Goal: Information Seeking & Learning: Learn about a topic

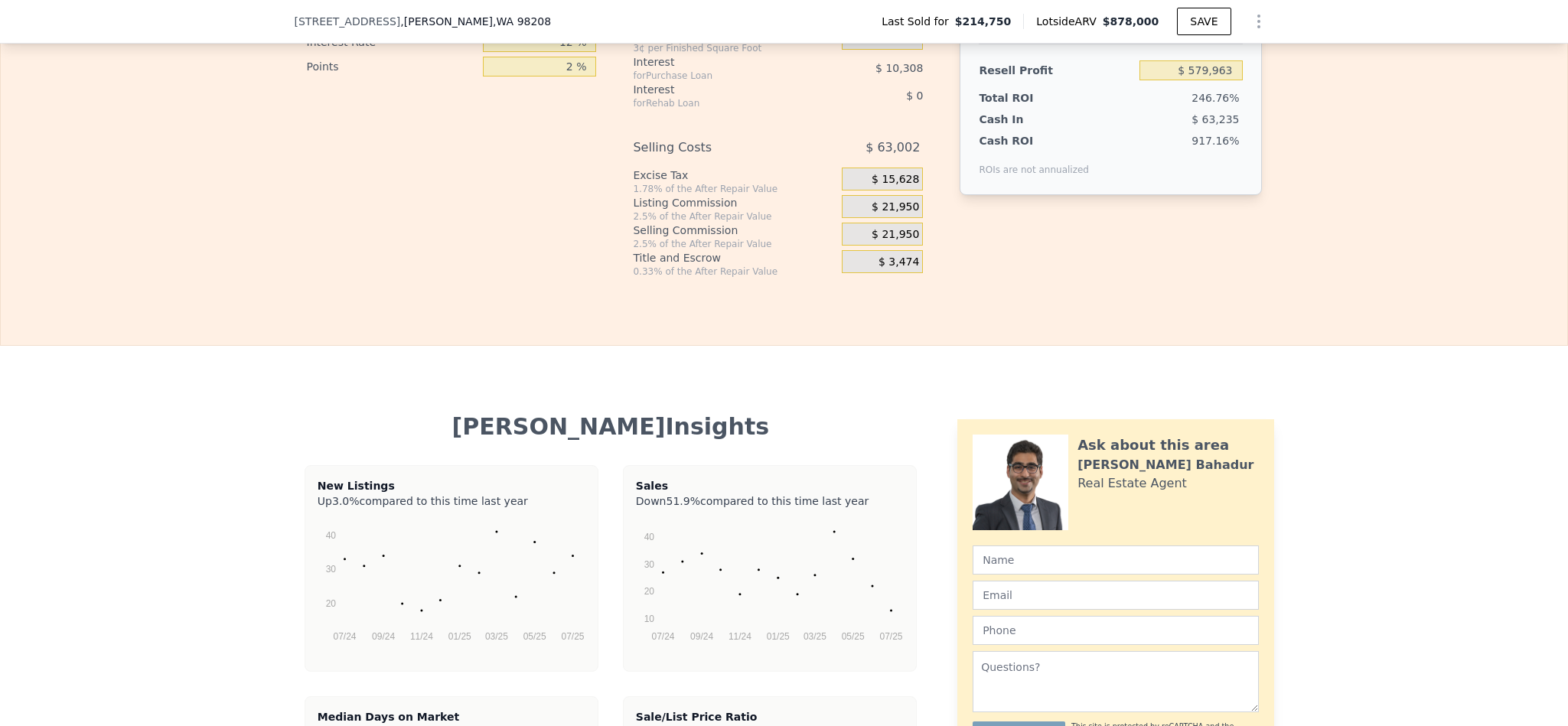
scroll to position [2181, 0]
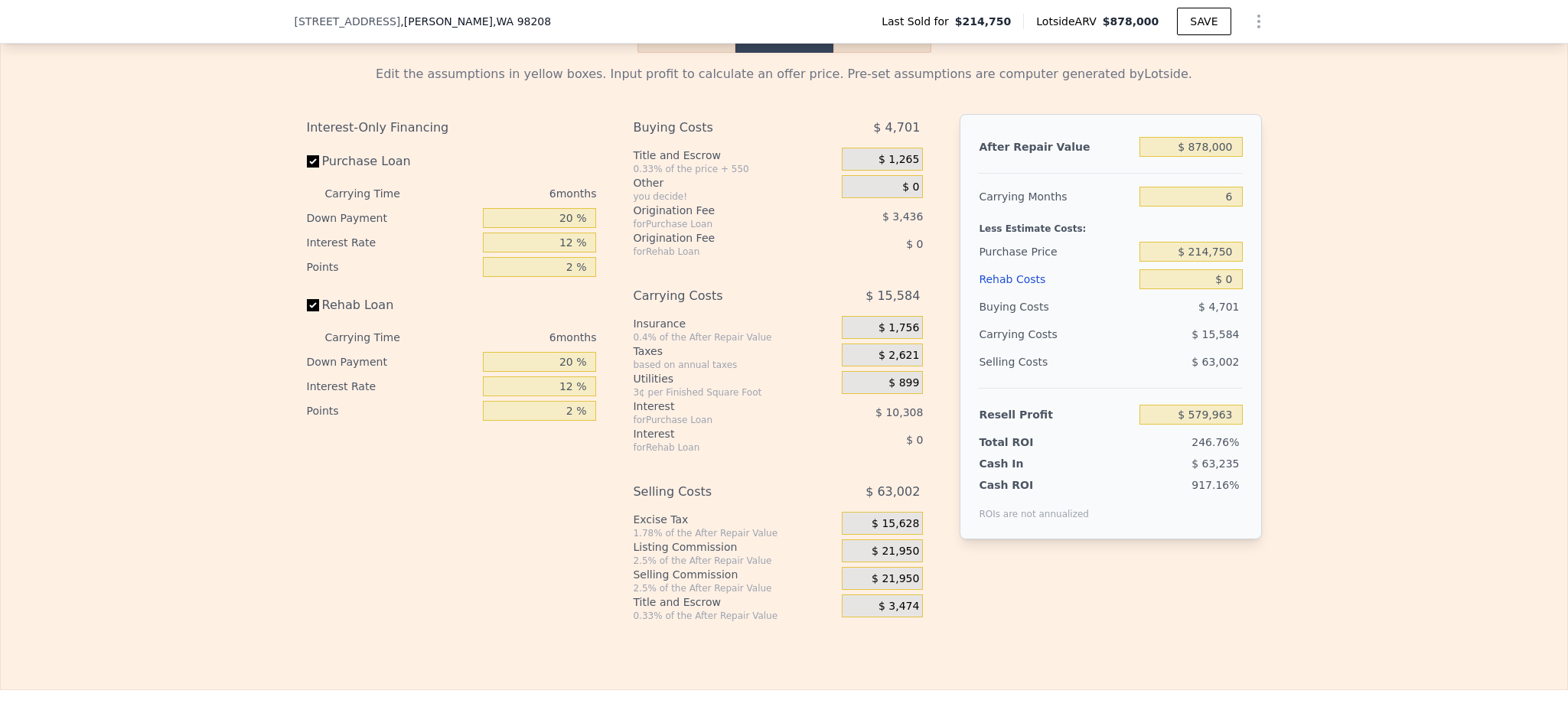
click at [1202, 170] on div "After Repair Value $ 878,000 Carrying Months 6 Less Estimate Costs: Purchase Pr…" at bounding box center [1110, 327] width 302 height 425
click at [1208, 157] on input "$ 878,000" at bounding box center [1191, 147] width 103 height 20
type input "$ 90"
type input "-$ 233,745"
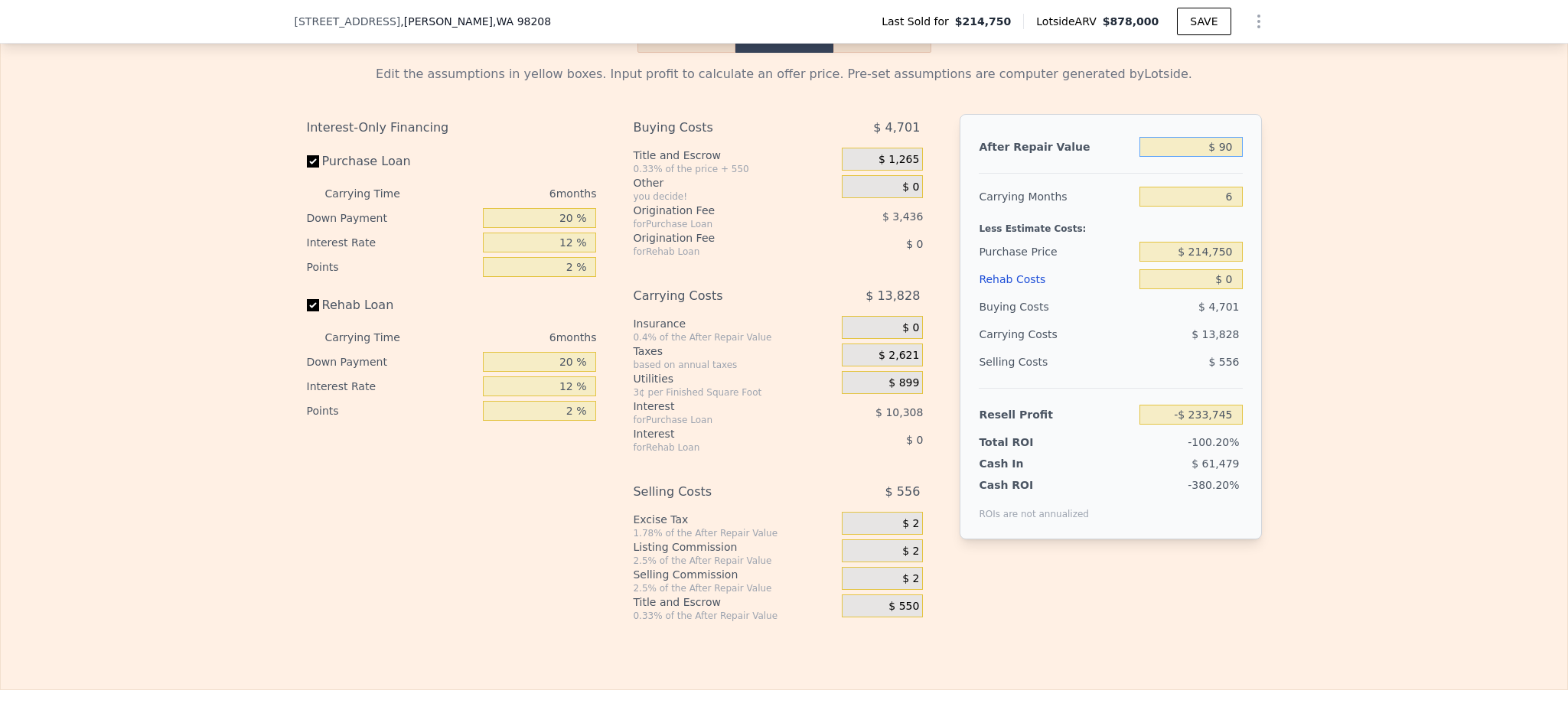
type input "$ 900"
type input "-$ 232,996"
type input "$ 9,000"
type input "-$ 225,487"
type input "$ 90,000"
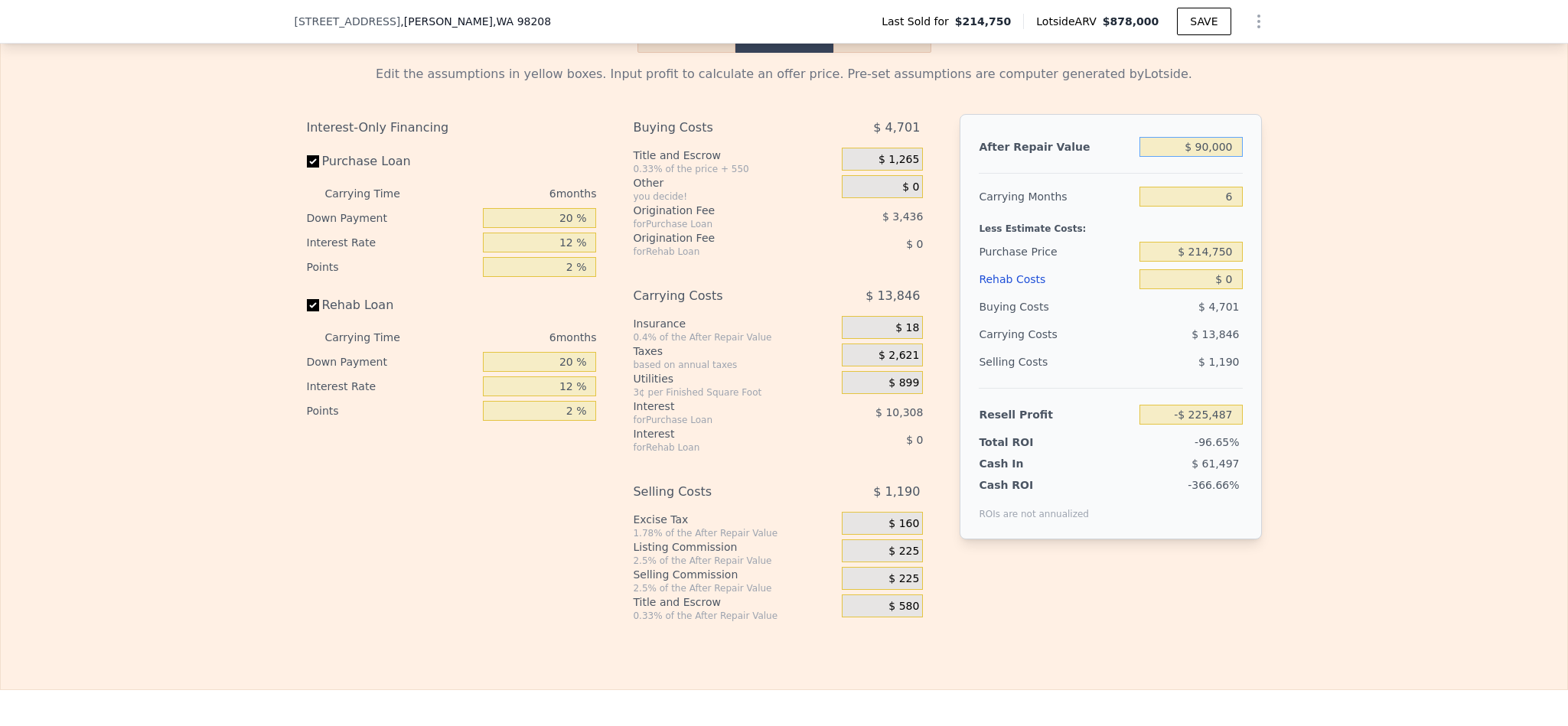
type input "-$ 150,411"
type input "$ 900,000"
type input "$ 600,354"
type input "$ 900,000"
click at [1208, 262] on input "$ 214,750" at bounding box center [1191, 251] width 103 height 20
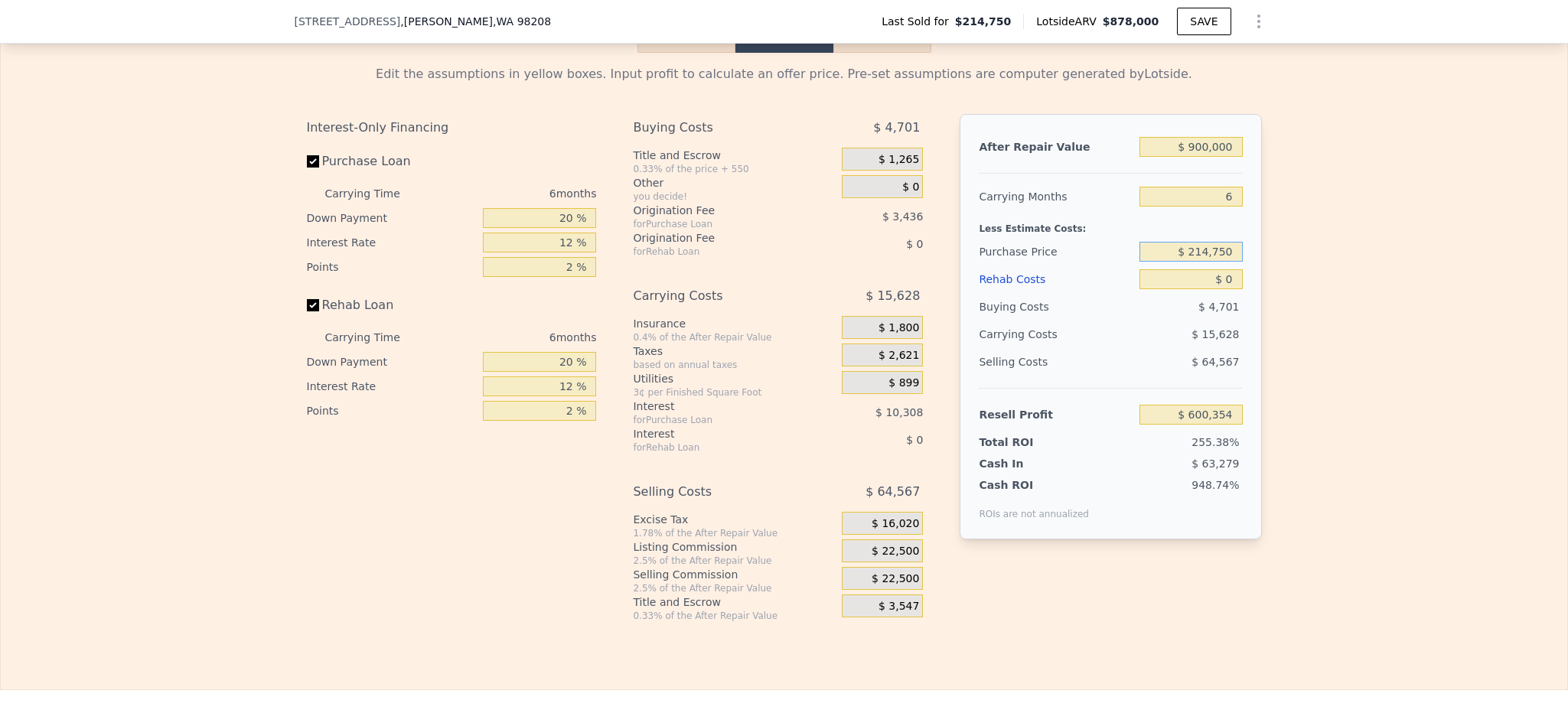
click at [1208, 262] on input "$ 214,750" at bounding box center [1191, 251] width 103 height 20
type input "$ 2,147,500"
type input "$ 878,000"
type input "$ 214,750"
type input "$ 579,963"
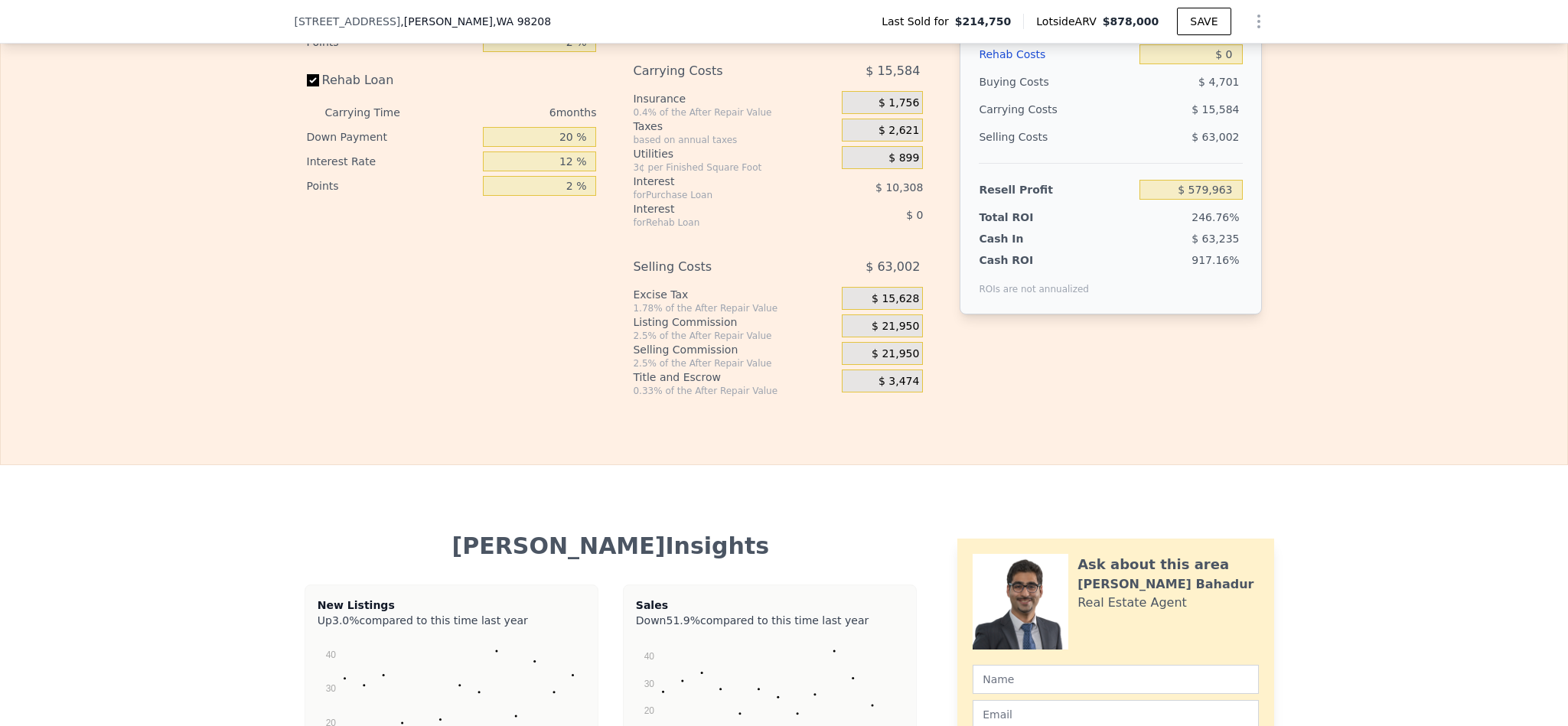
scroll to position [2176, 0]
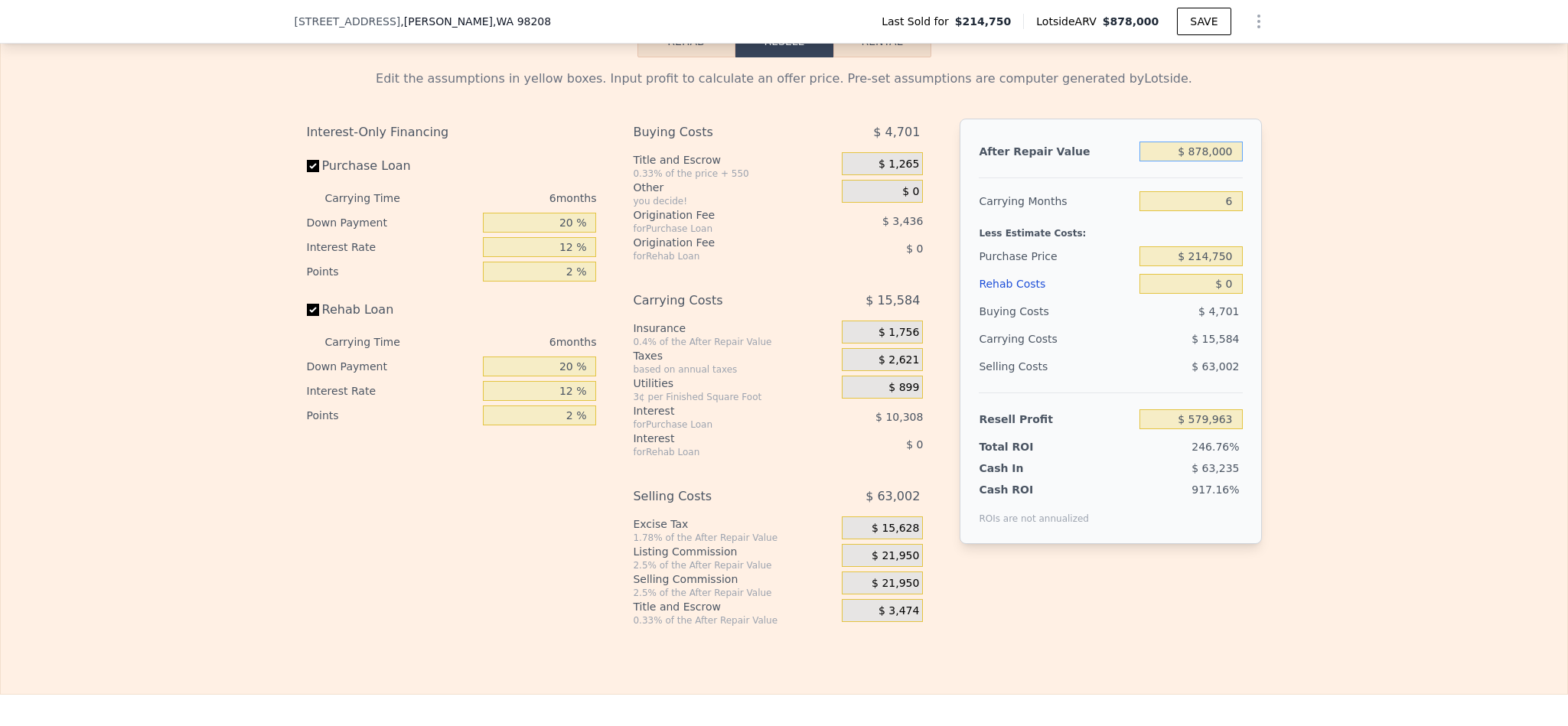
click at [1215, 161] on input "$ 878,000" at bounding box center [1191, 151] width 103 height 20
type input "$ 900"
type input "-$ 232,996"
type input "$ 9,000"
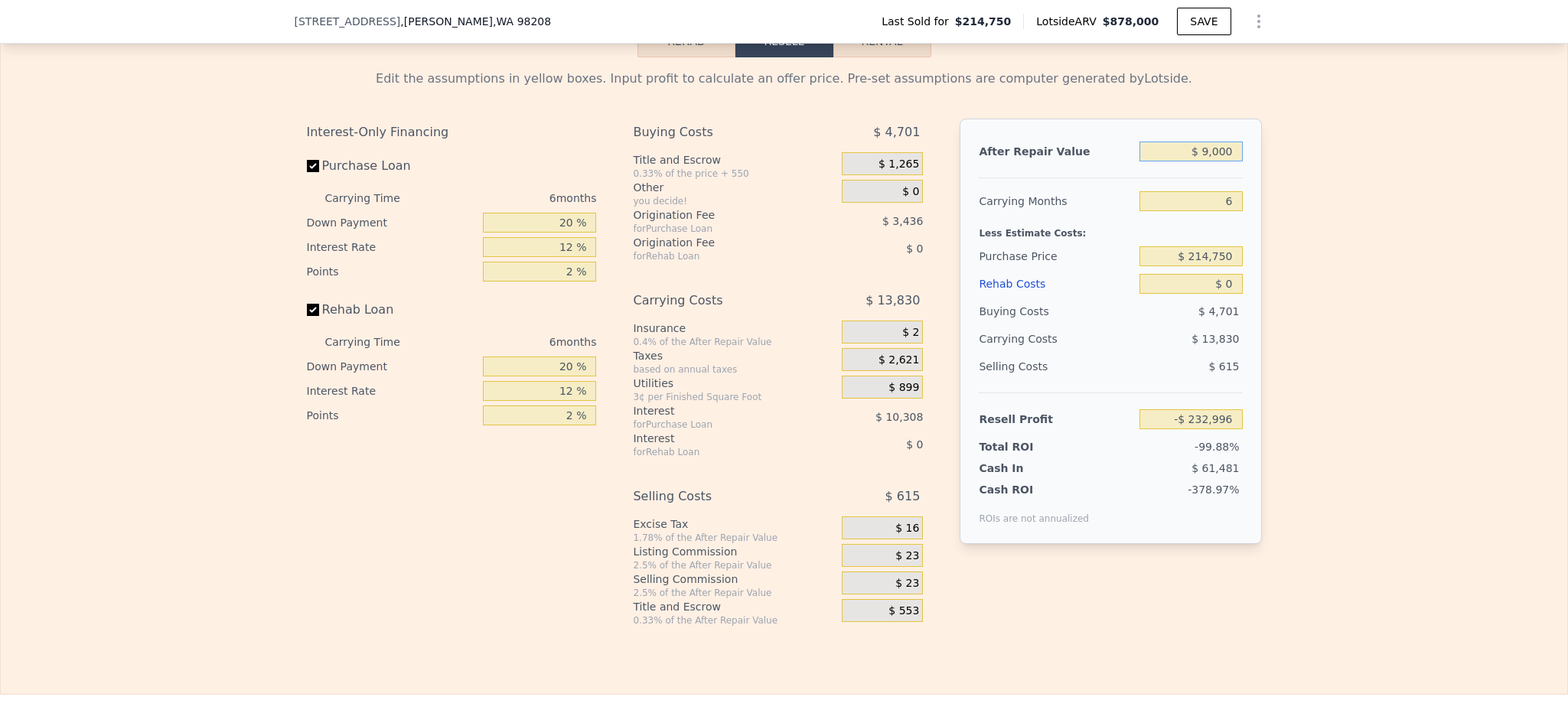
type input "-$ 225,487"
type input "$ 90,000"
type input "-$ 150,411"
type input "$ 900,000"
type input "$ 600,354"
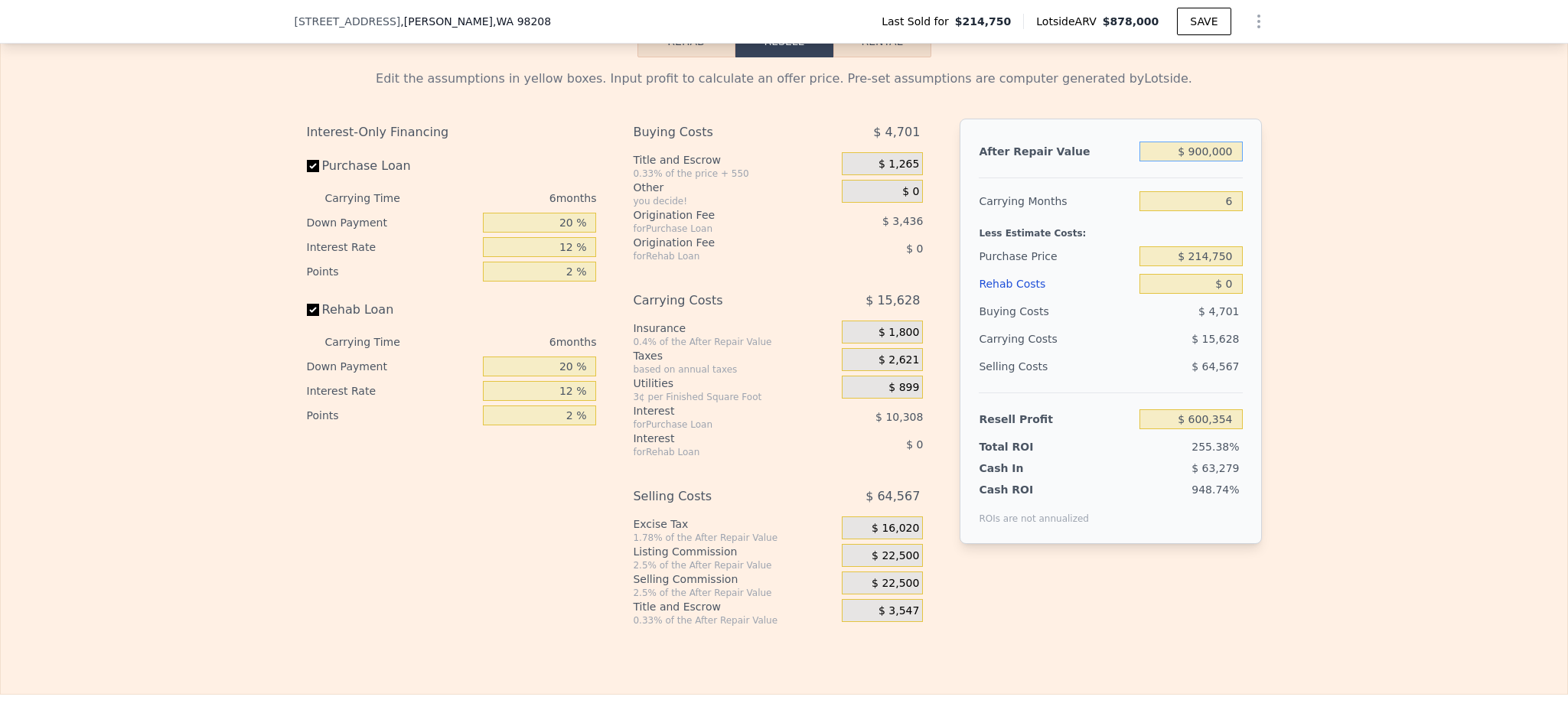
type input "$ 900,000"
type input "$ 650,000"
type input "$ 135,798"
type input "$ 1"
type input "$ 135,797"
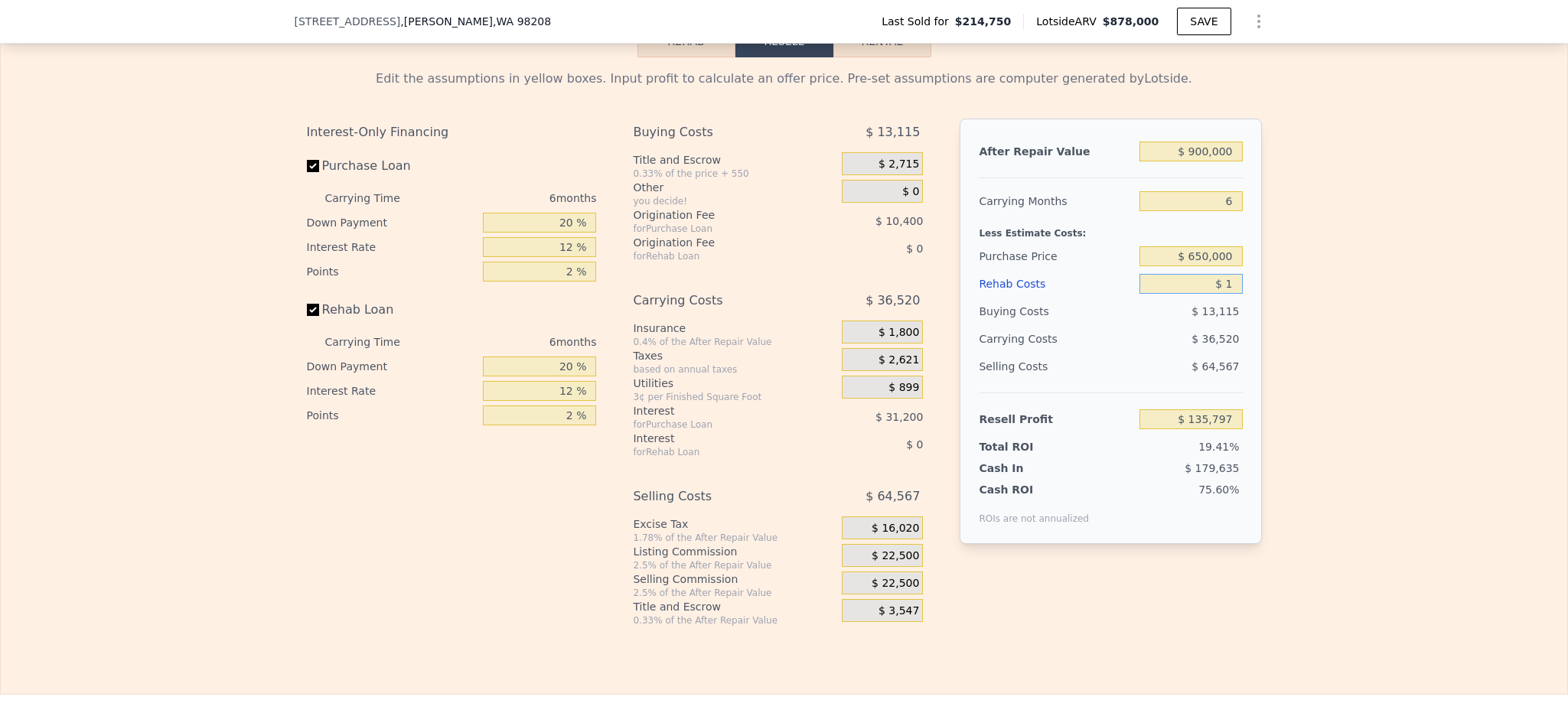
type input "$ 10"
type input "$ 135,788"
type input "$ 100"
type input "$ 135,690"
type input "$ 1,000"
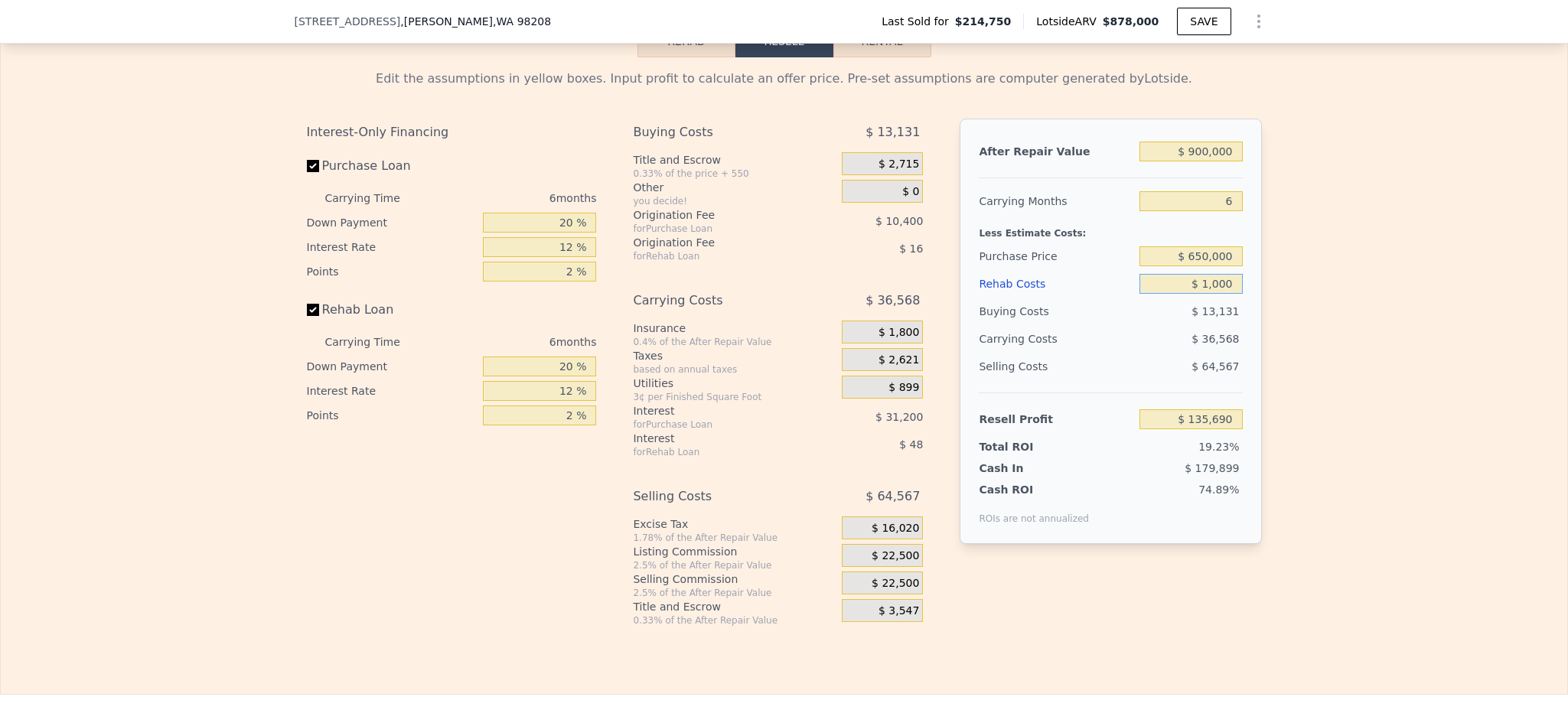
type input "$ 134,734"
type input "$ 10,000"
type input "$ 125,158"
type input "$ 100,000"
type input "$ 29,398"
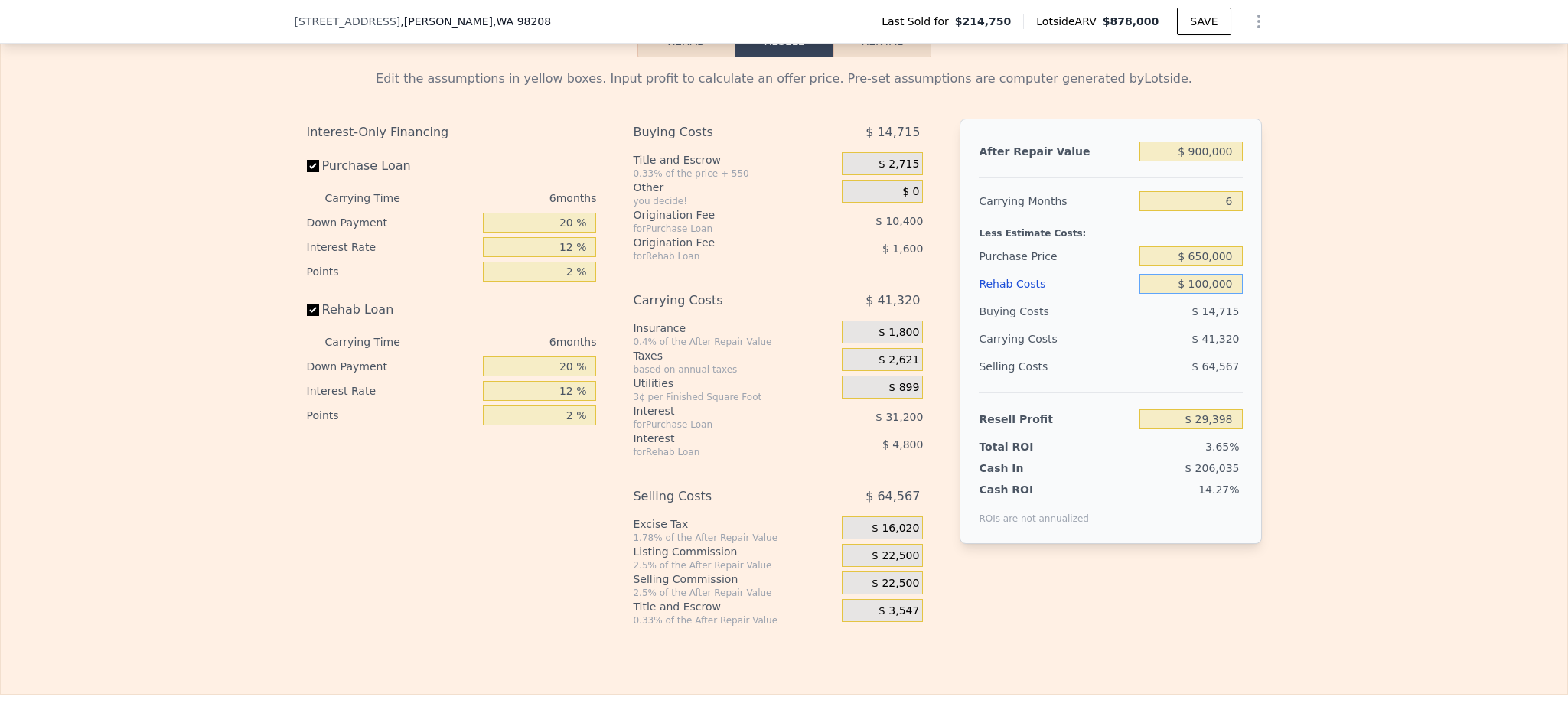
type input "$ 100,000"
click at [1416, 282] on div "Edit the assumptions in yellow boxes. Input profit to calculate an offer price.…" at bounding box center [784, 342] width 1566 height 569
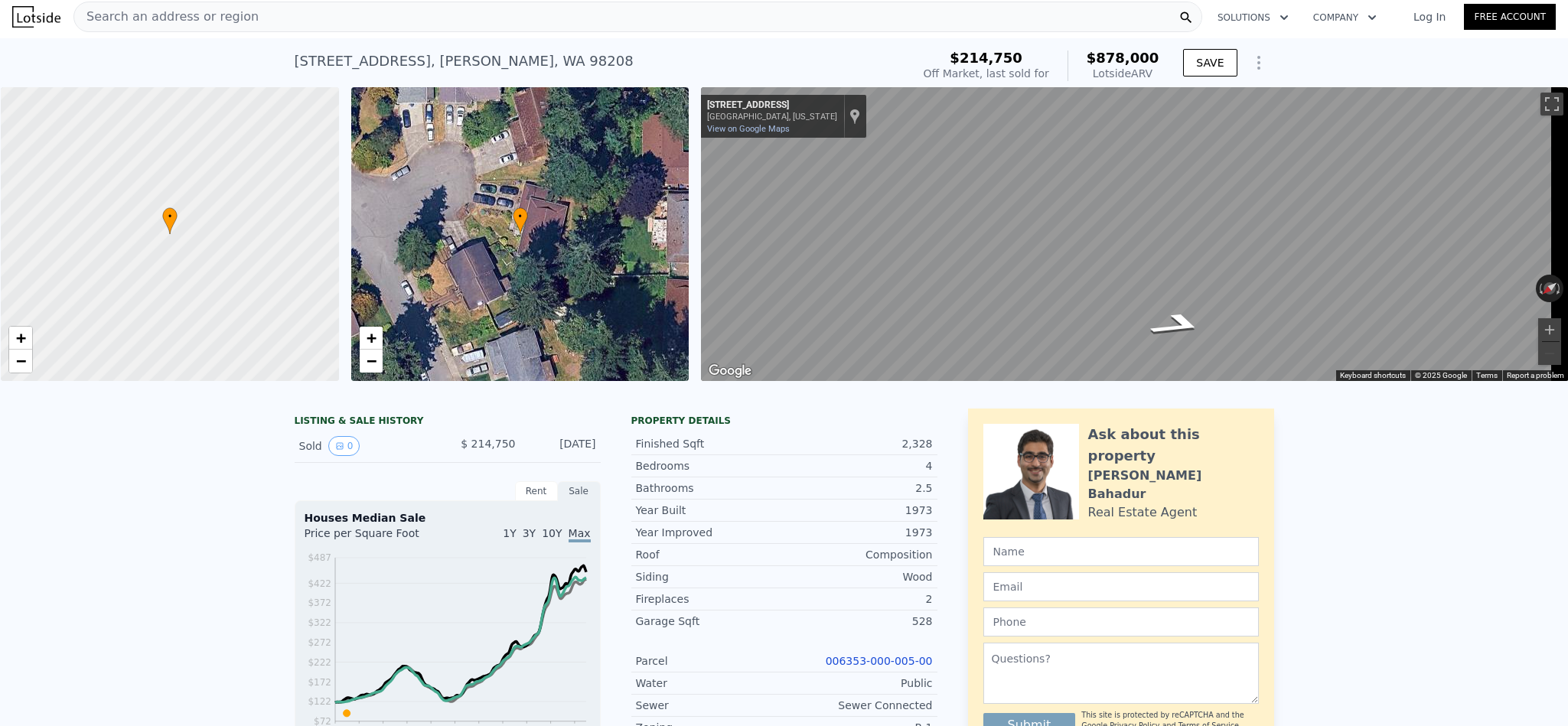
scroll to position [0, 0]
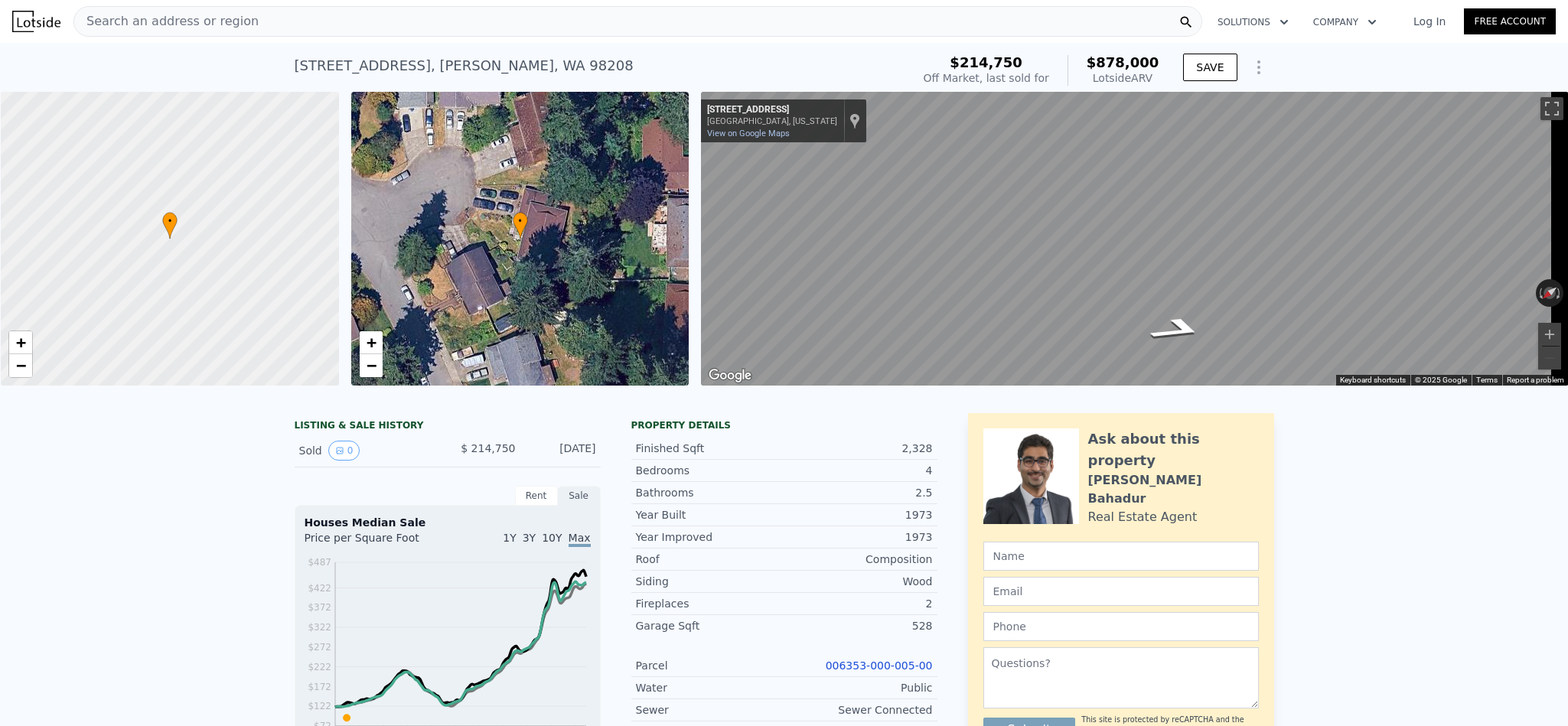
click at [579, 25] on div "Search an address or region" at bounding box center [638, 22] width 1128 height 31
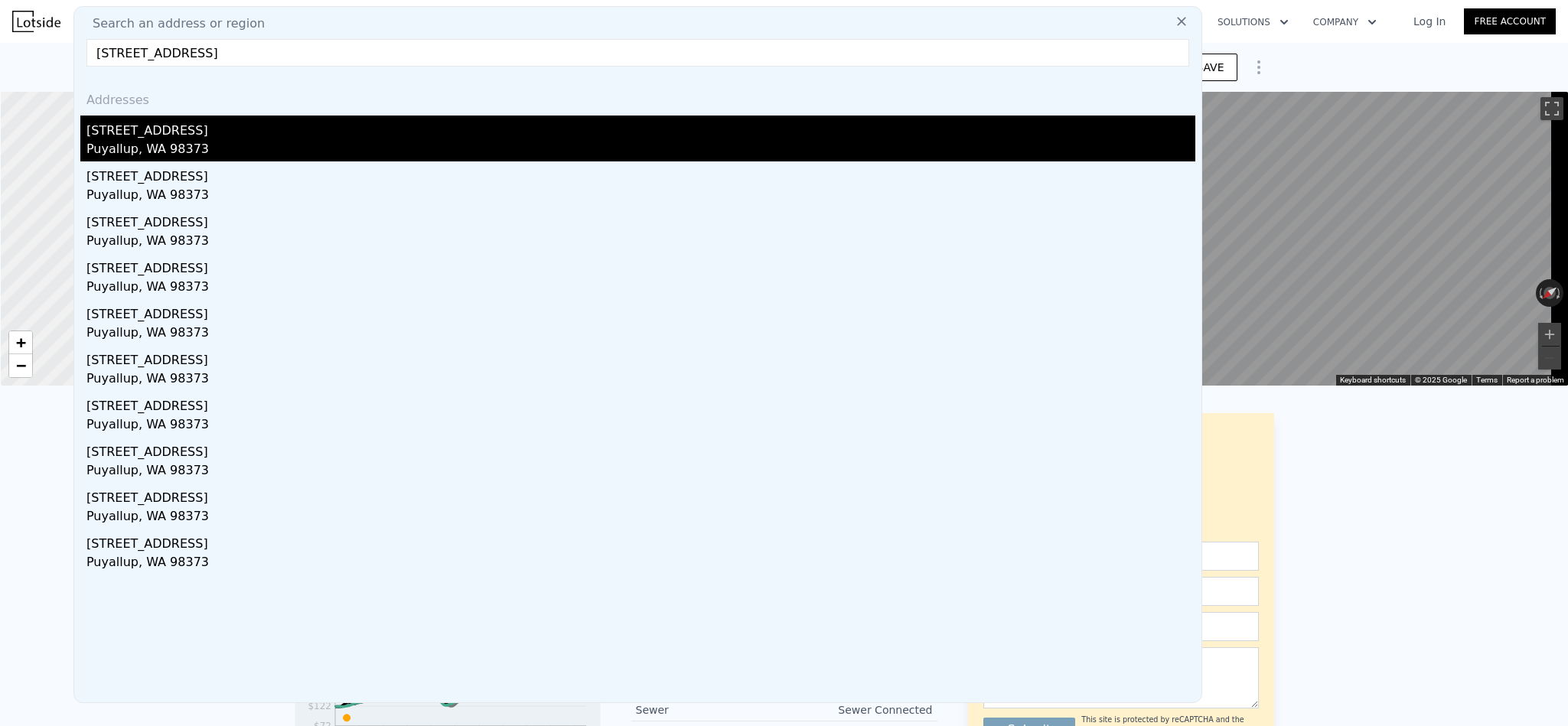
type input "6811 128th St E Puyallup, WA 98373"
click at [142, 143] on div "Puyallup, WA 98373" at bounding box center [640, 150] width 1109 height 22
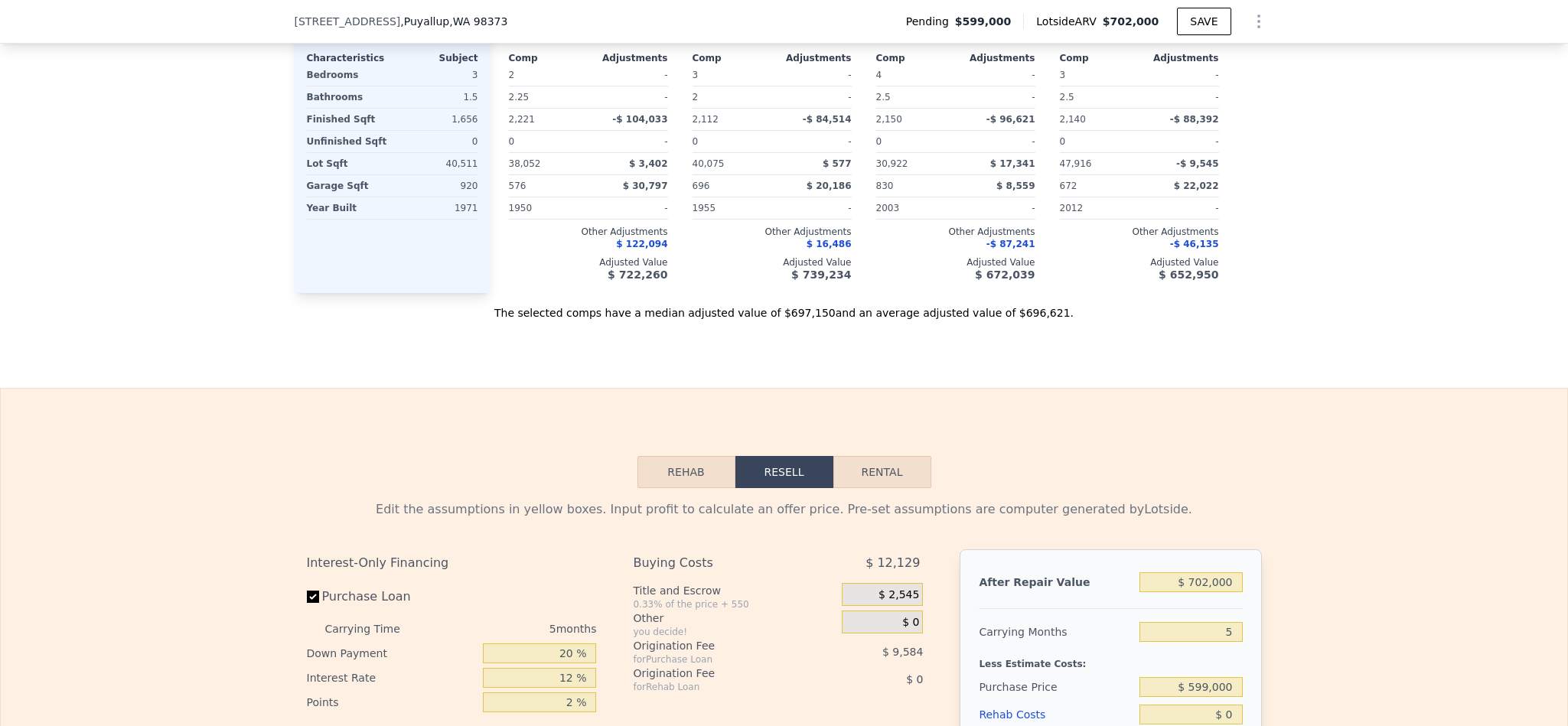
scroll to position [2291, 0]
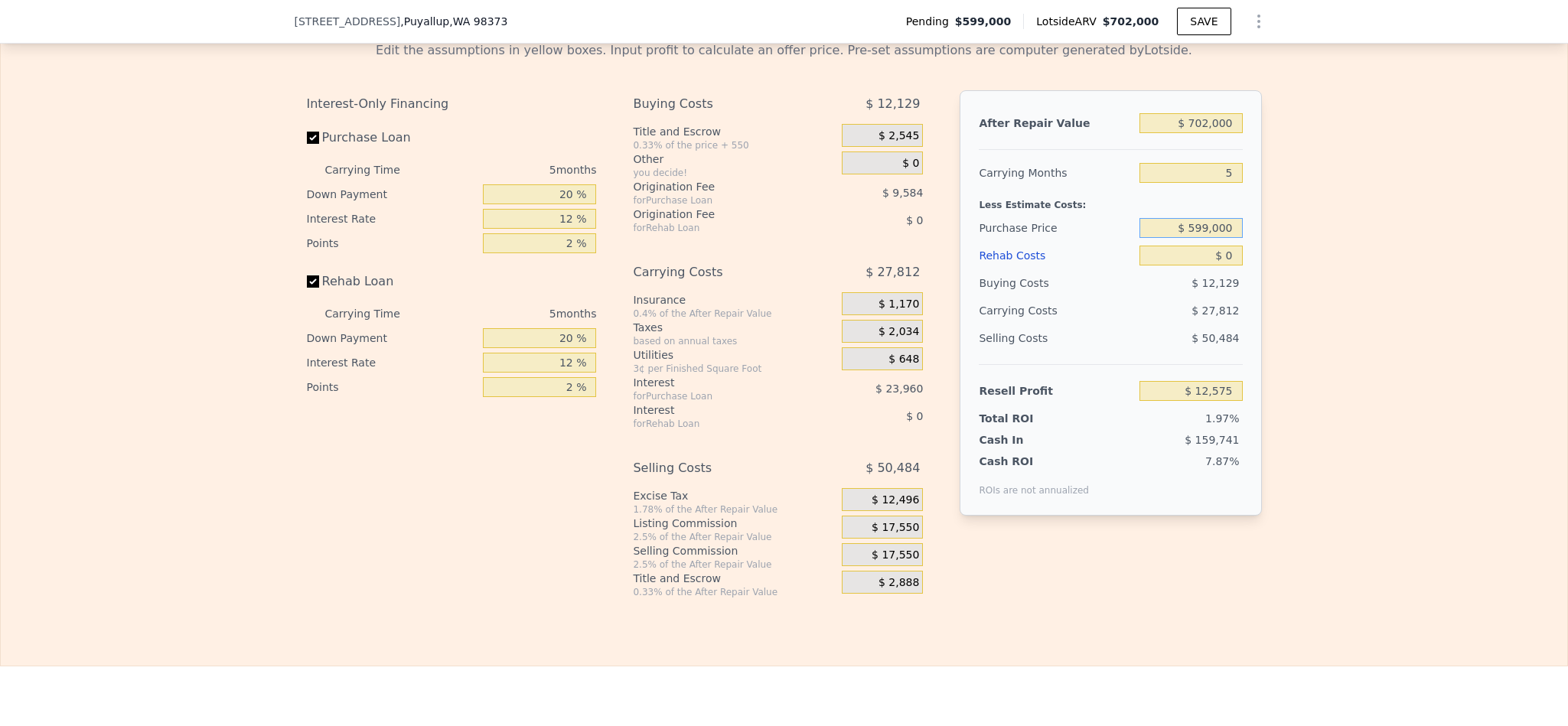
click at [1206, 238] on input "$ 599,000" at bounding box center [1191, 228] width 103 height 20
click at [1198, 238] on input "$ 599,000" at bounding box center [1191, 228] width 103 height 20
type input "$ 425,000"
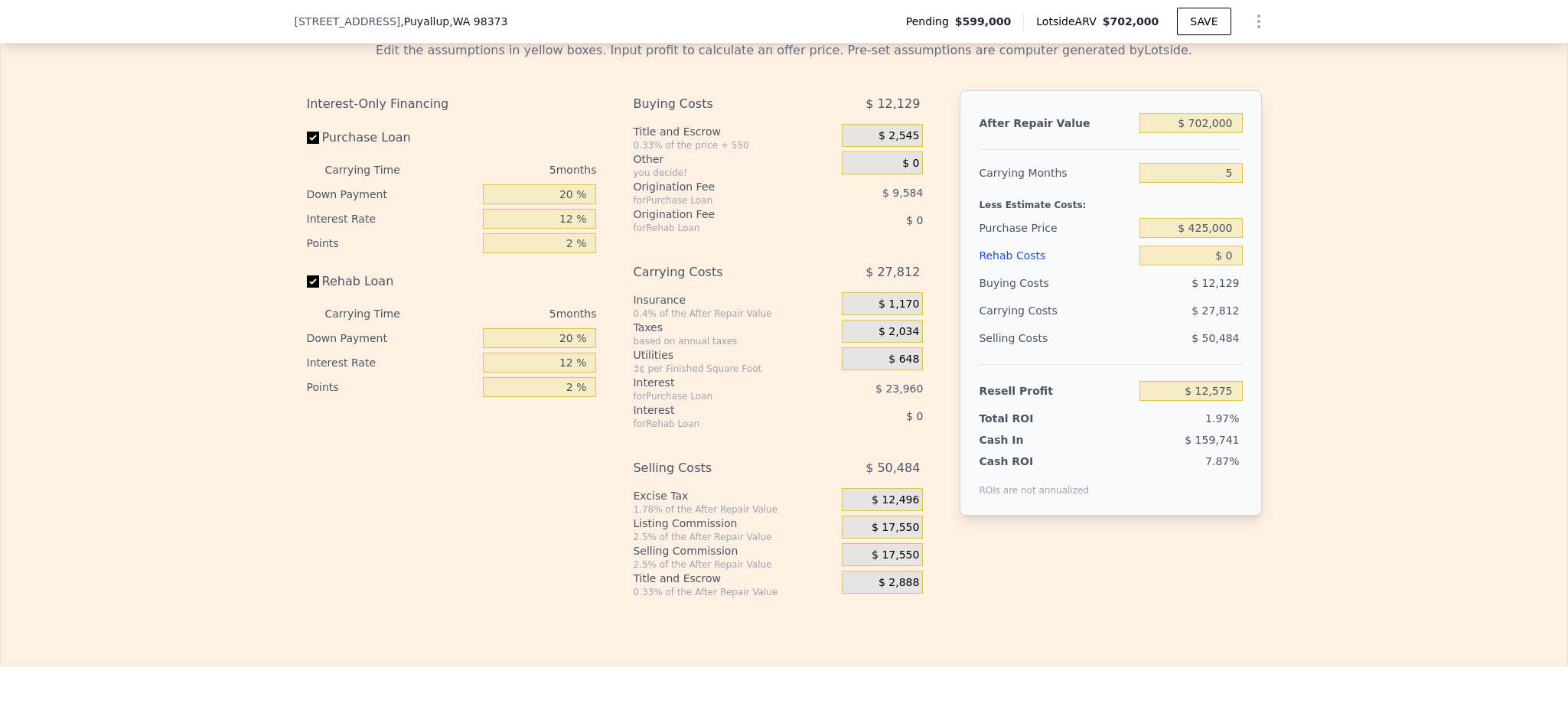
click at [1470, 393] on div "Edit the assumptions in yellow boxes. Input profit to calculate an offer price.…" at bounding box center [784, 313] width 1566 height 569
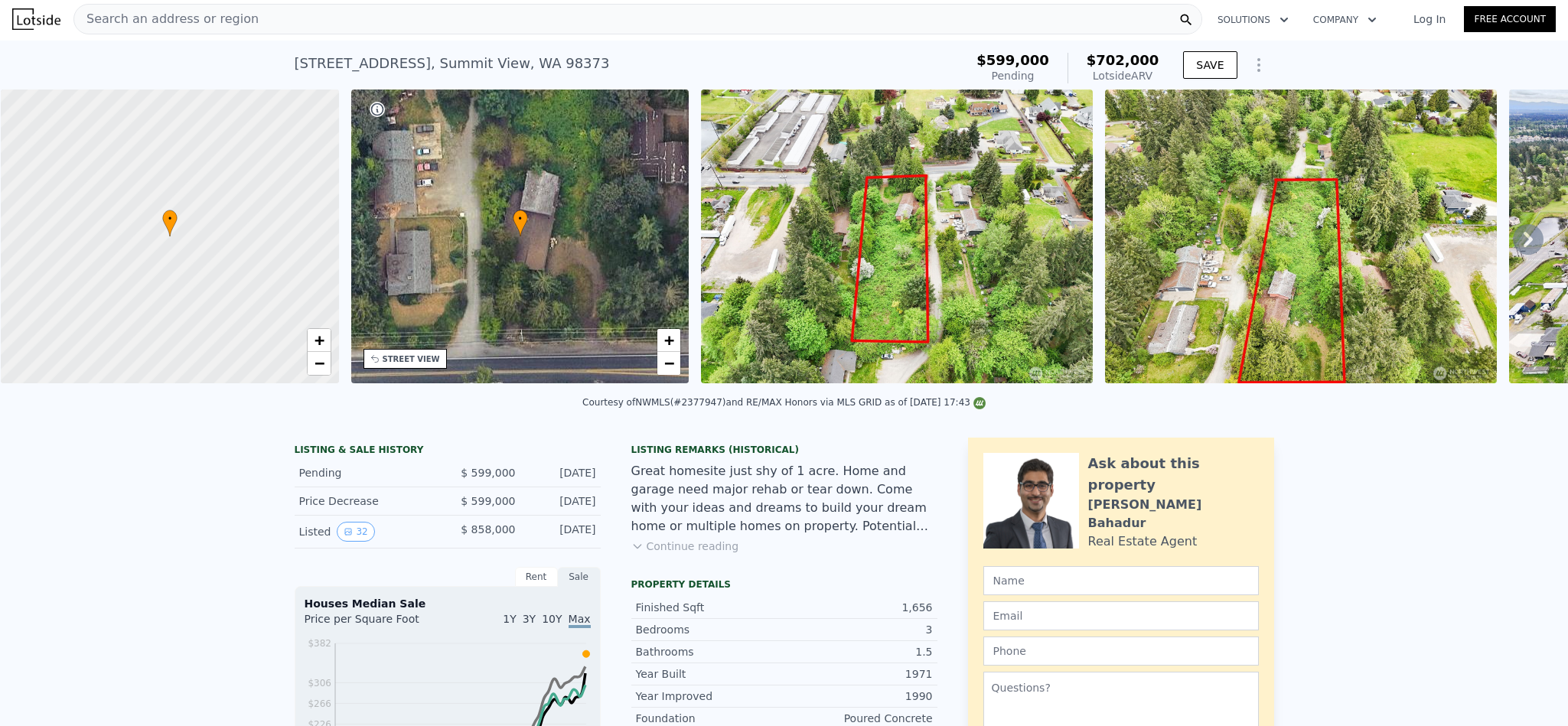
scroll to position [0, 0]
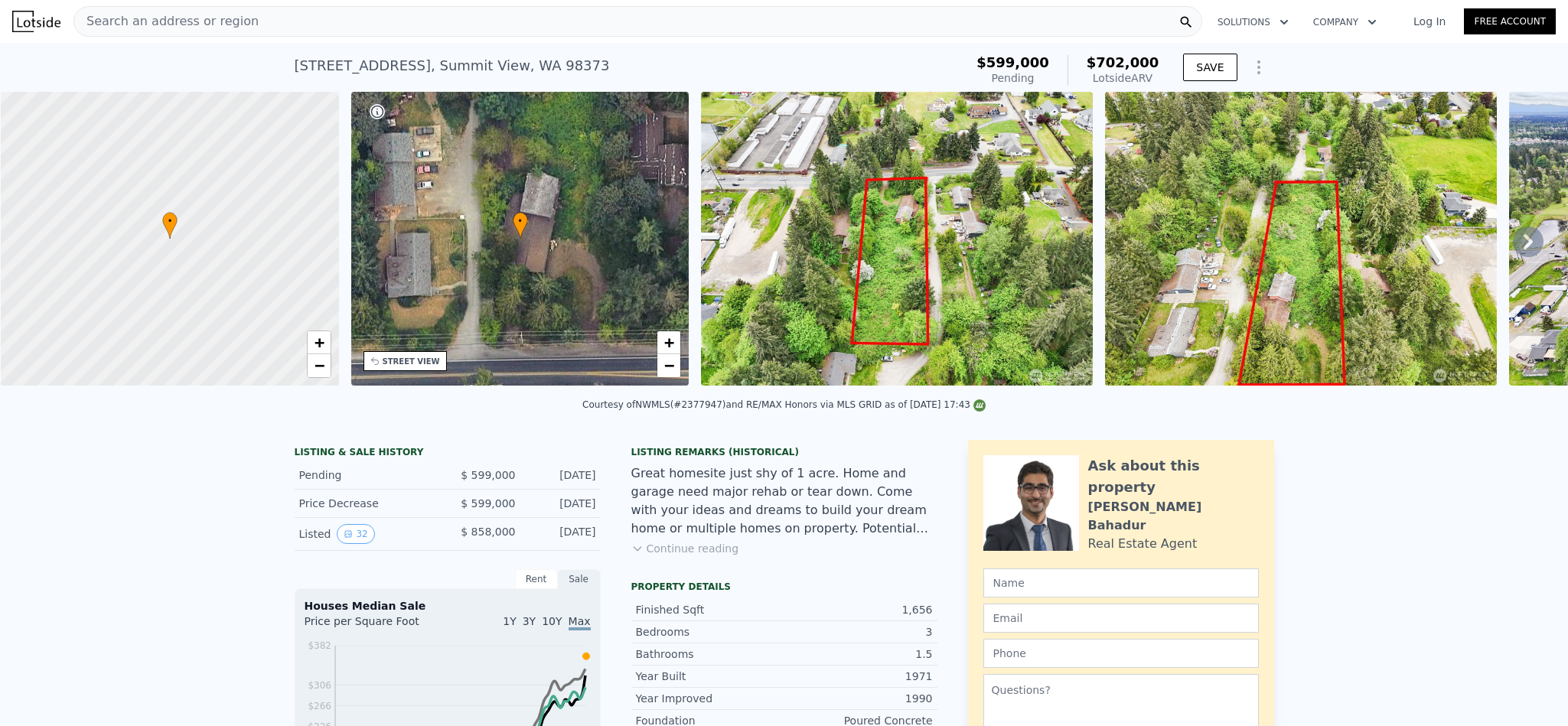
type input "$ 12,575"
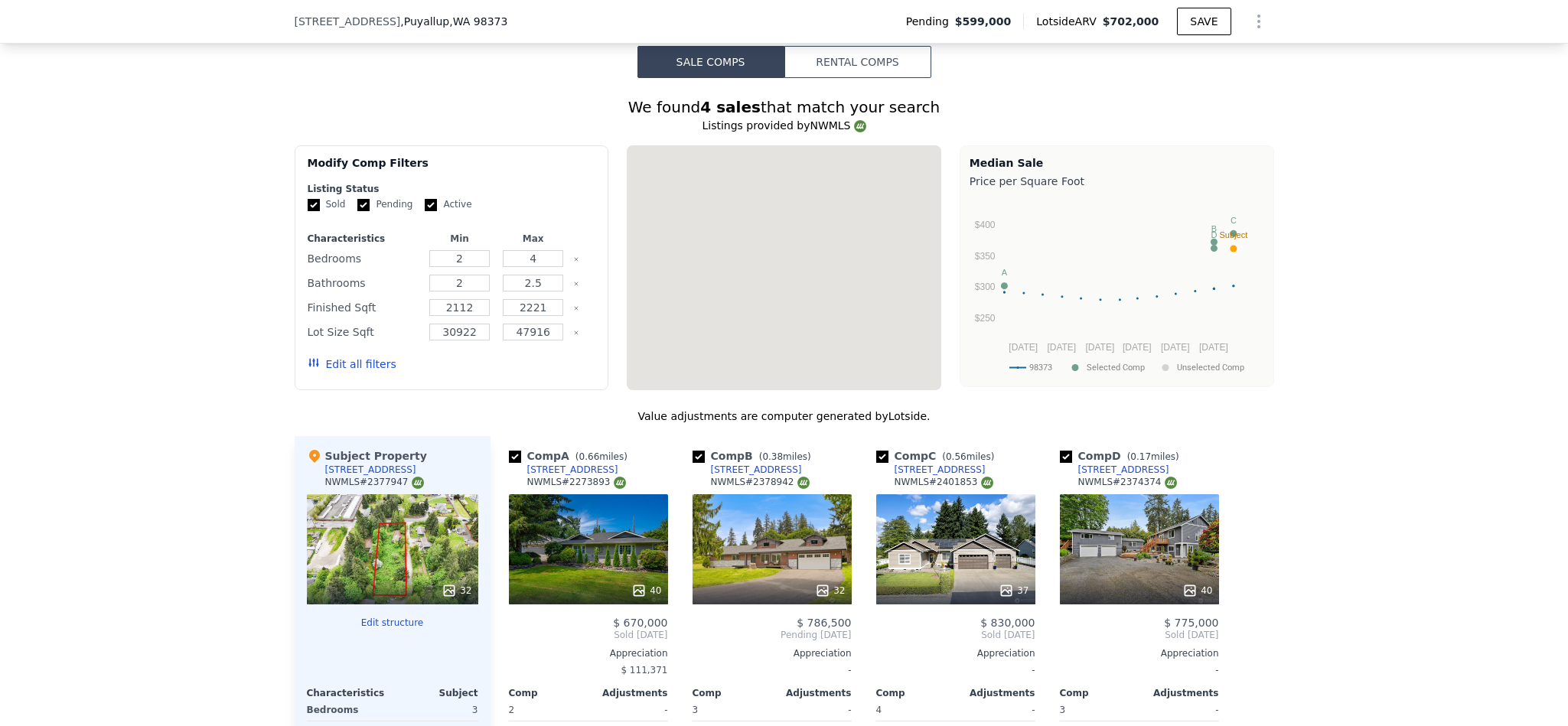
scroll to position [1602, 0]
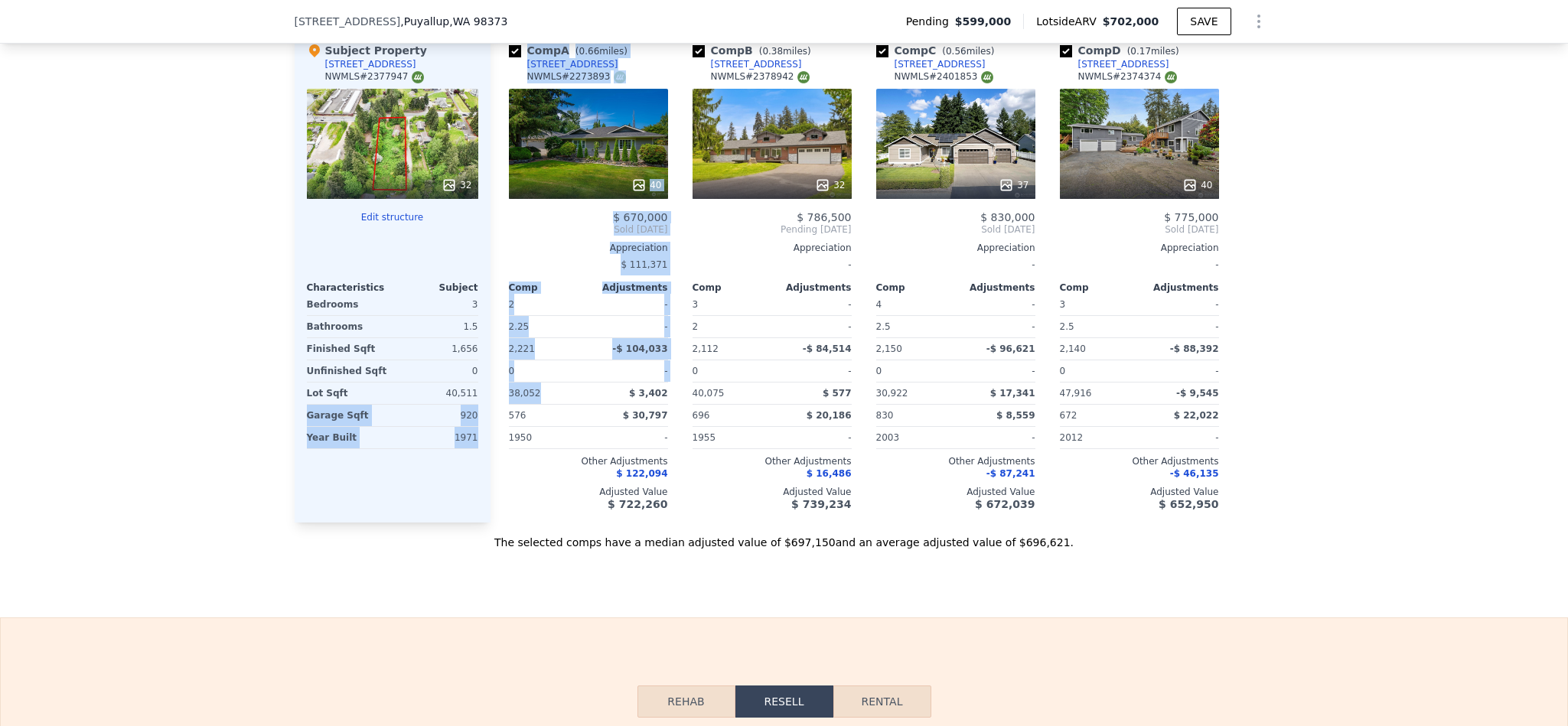
drag, startPoint x: 532, startPoint y: 415, endPoint x: 480, endPoint y: 414, distance: 52.0
click at [480, 414] on div "Subject Property 6811 128th St E NWMLS # 2377947 32 Edit structure Characterist…" at bounding box center [784, 277] width 979 height 492
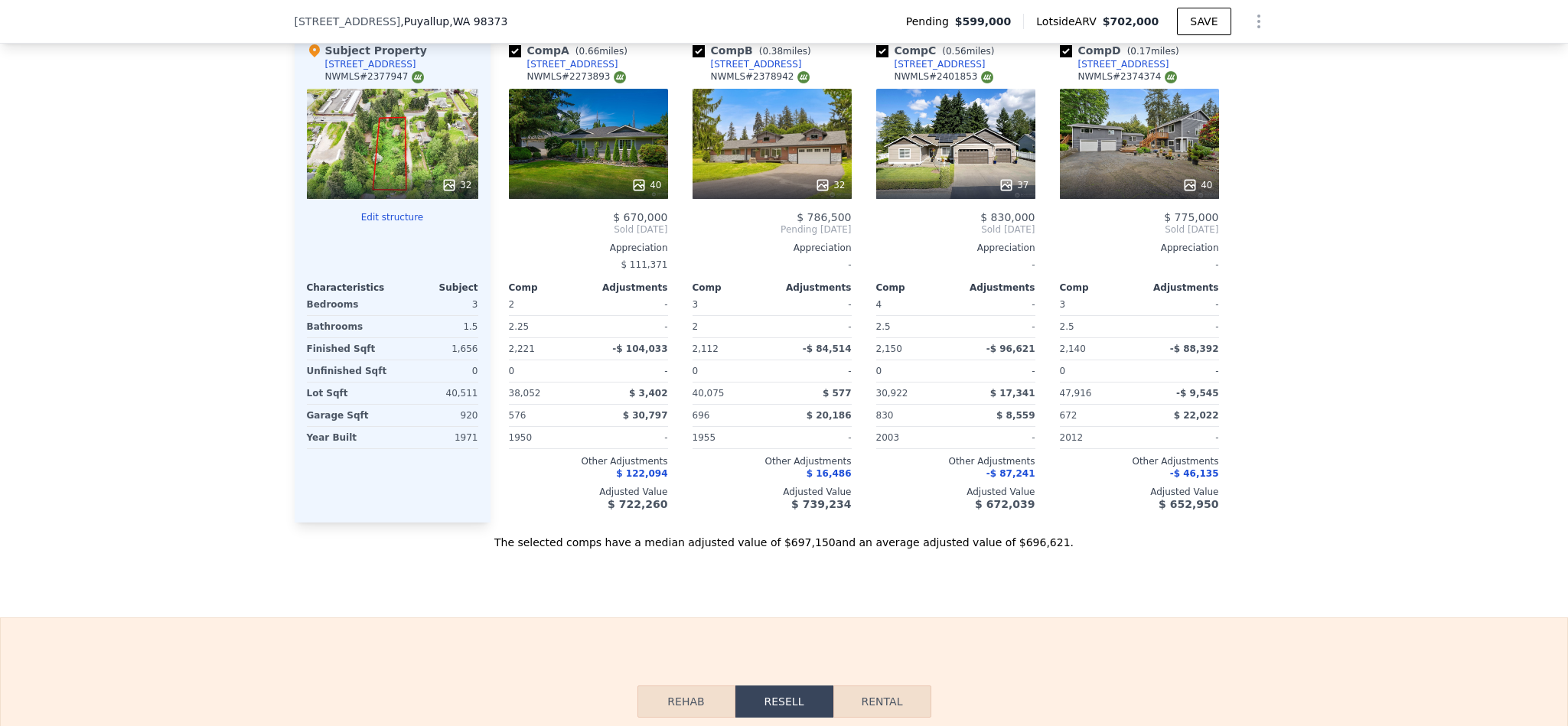
click at [658, 618] on div "Sale Comps Rental Comps We found 4 sales that match your search Listings provid…" at bounding box center [784, 95] width 1568 height 1045
click at [951, 184] on div "37" at bounding box center [956, 144] width 159 height 110
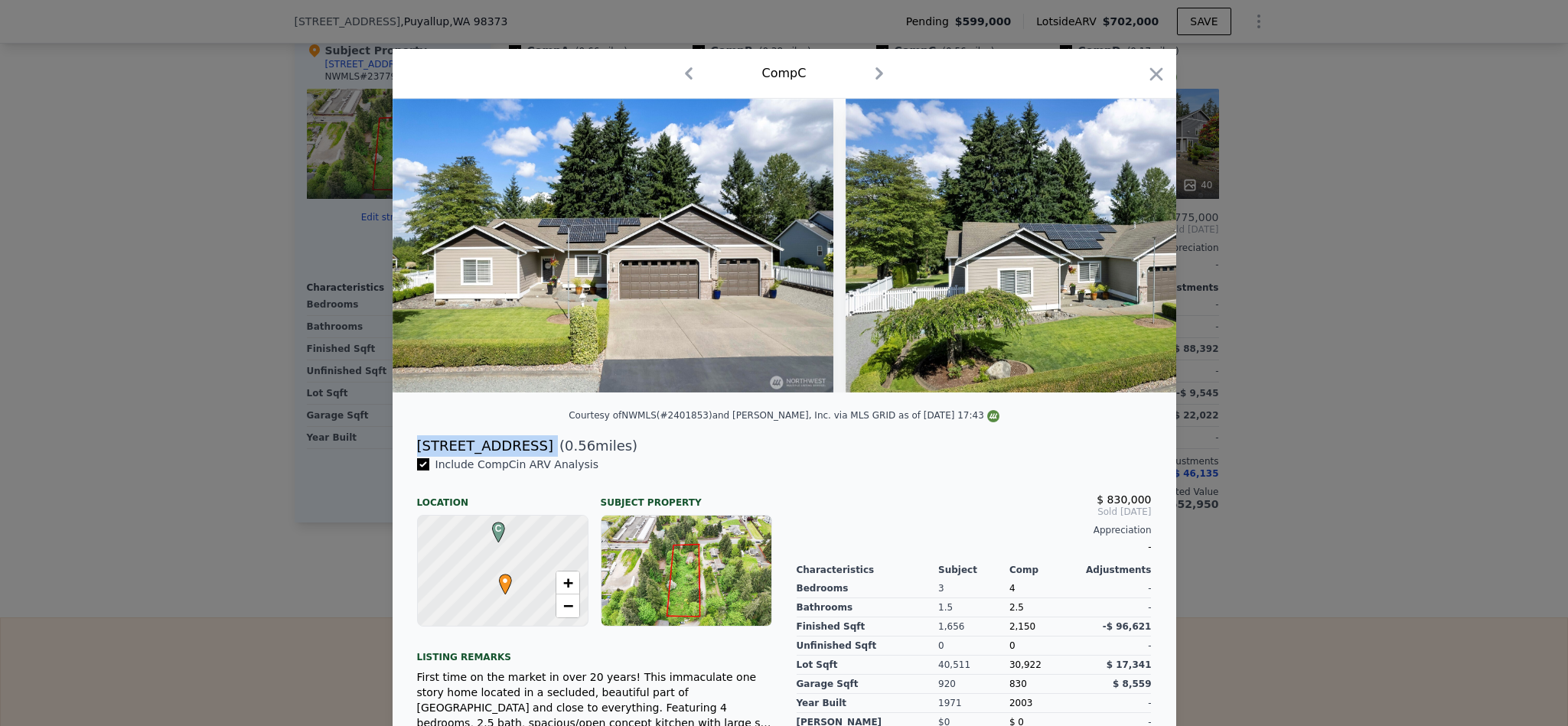
drag, startPoint x: 511, startPoint y: 464, endPoint x: 409, endPoint y: 462, distance: 102.0
click at [409, 457] on div "11821 67th Ave E ( 0.56 miles)" at bounding box center [784, 446] width 759 height 22
copy div "11821 67th Ave E"
click at [1146, 68] on icon "button" at bounding box center [1156, 75] width 22 height 22
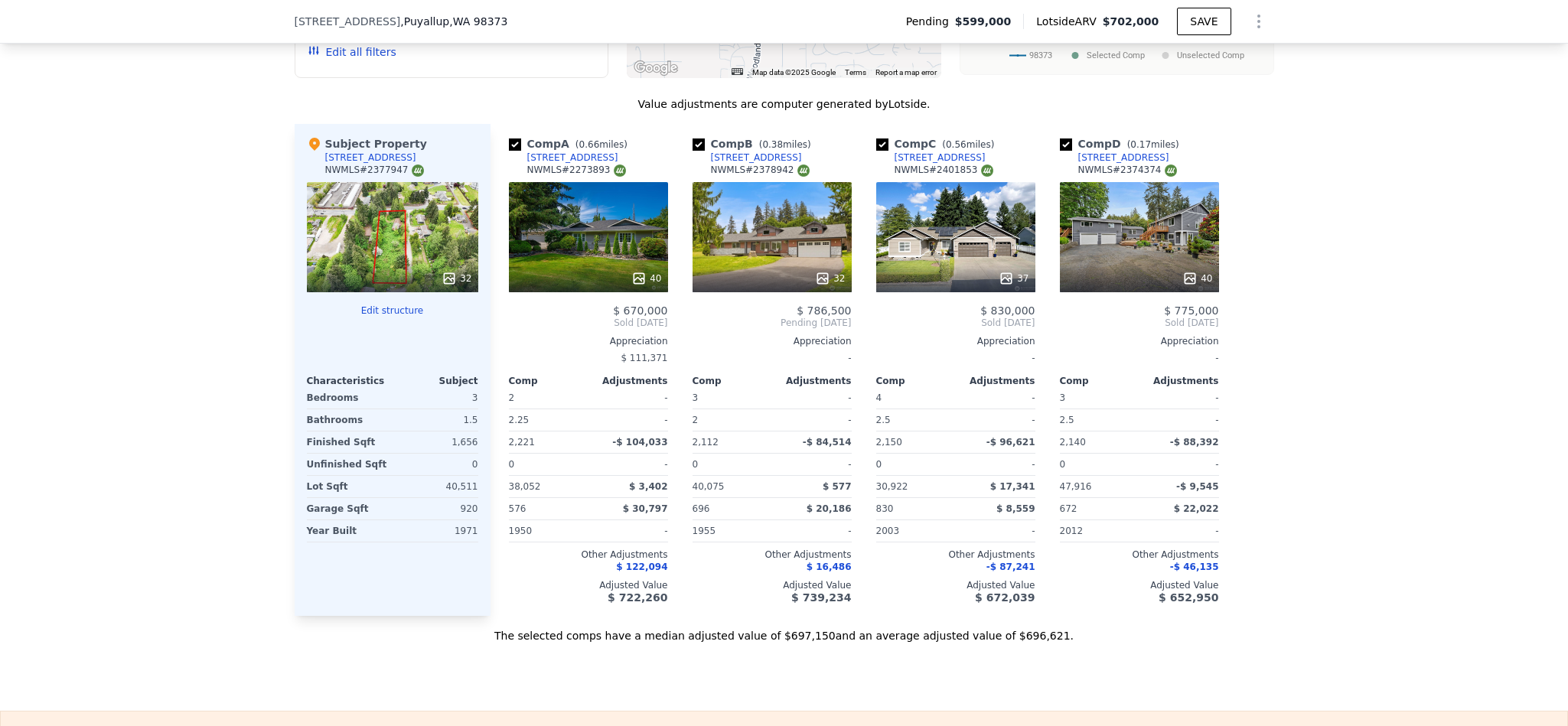
scroll to position [1373, 0]
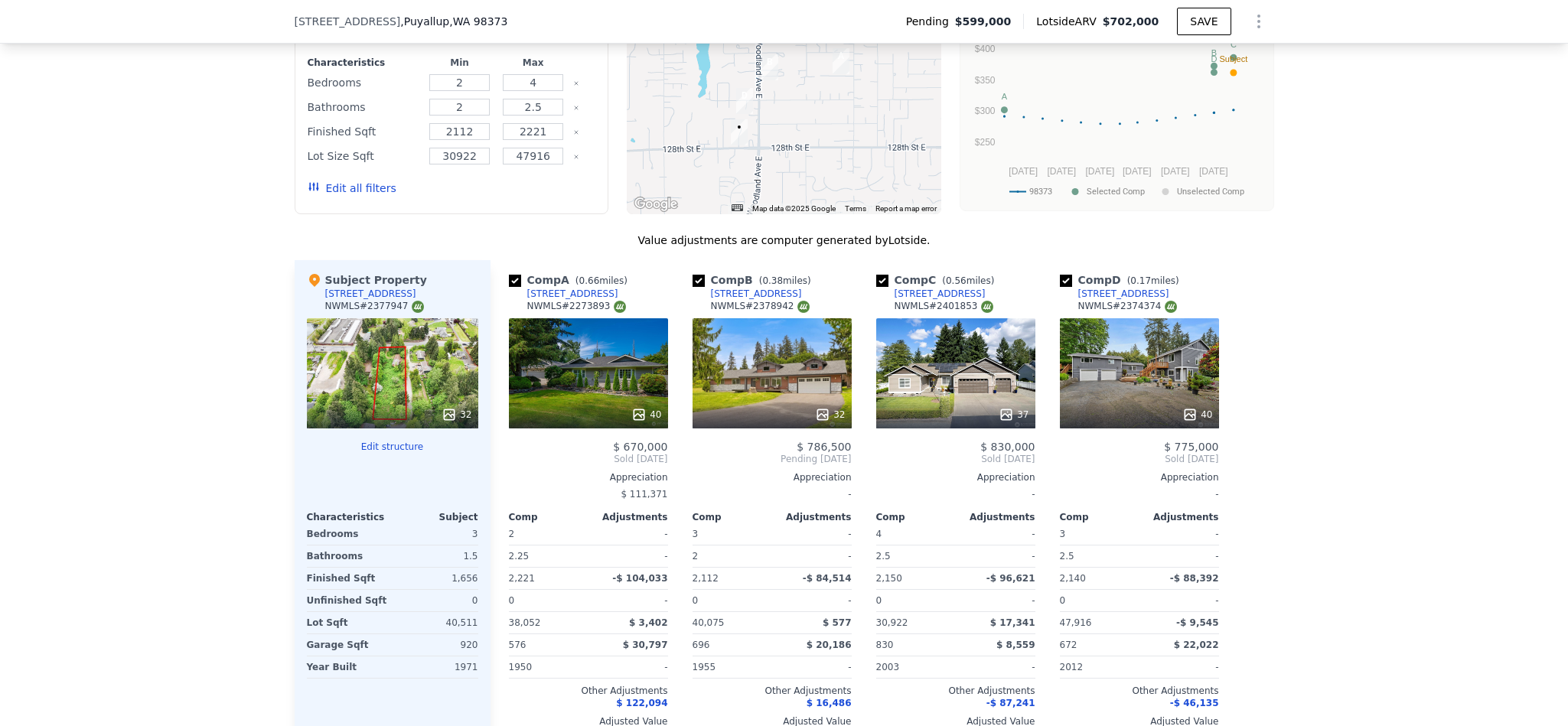
click at [1130, 418] on div "40" at bounding box center [1139, 373] width 159 height 110
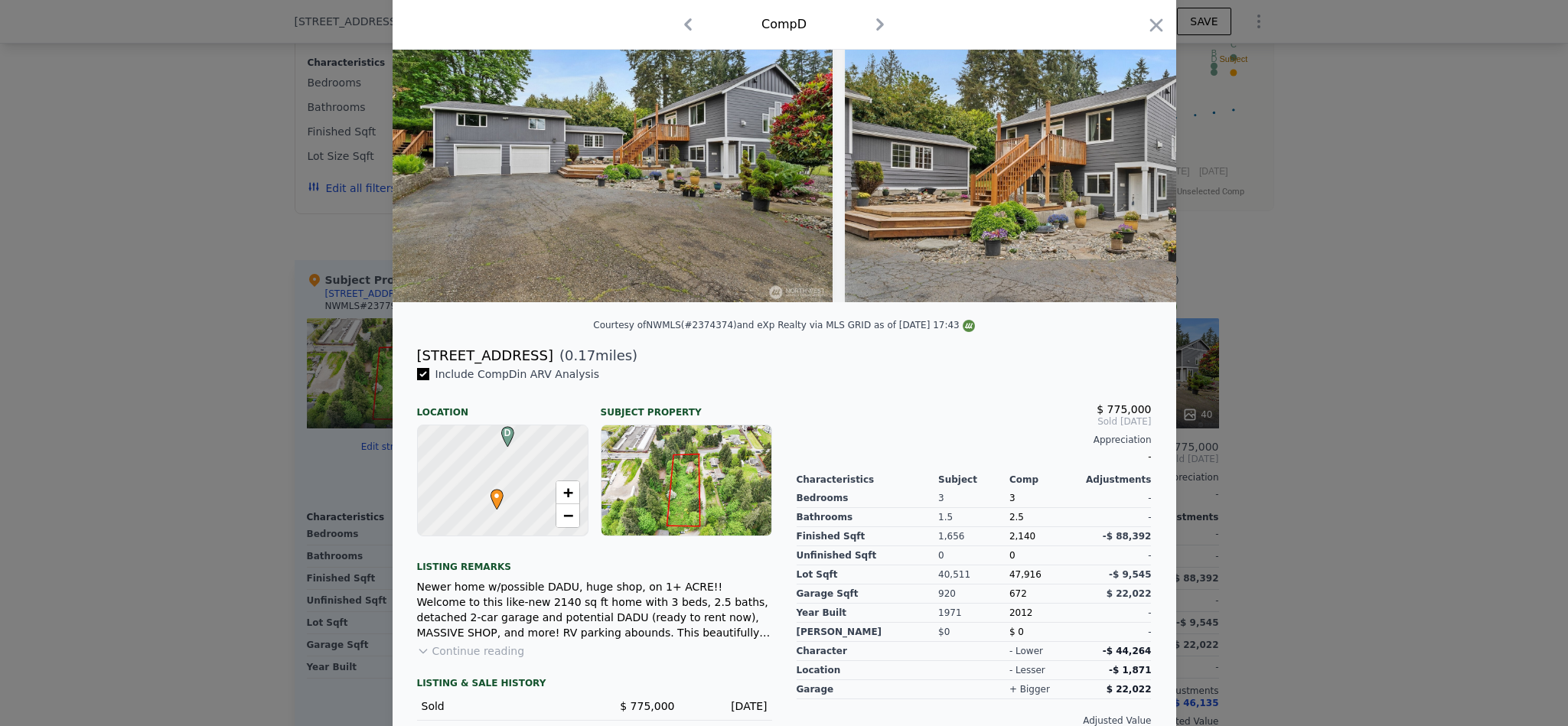
scroll to position [172, 0]
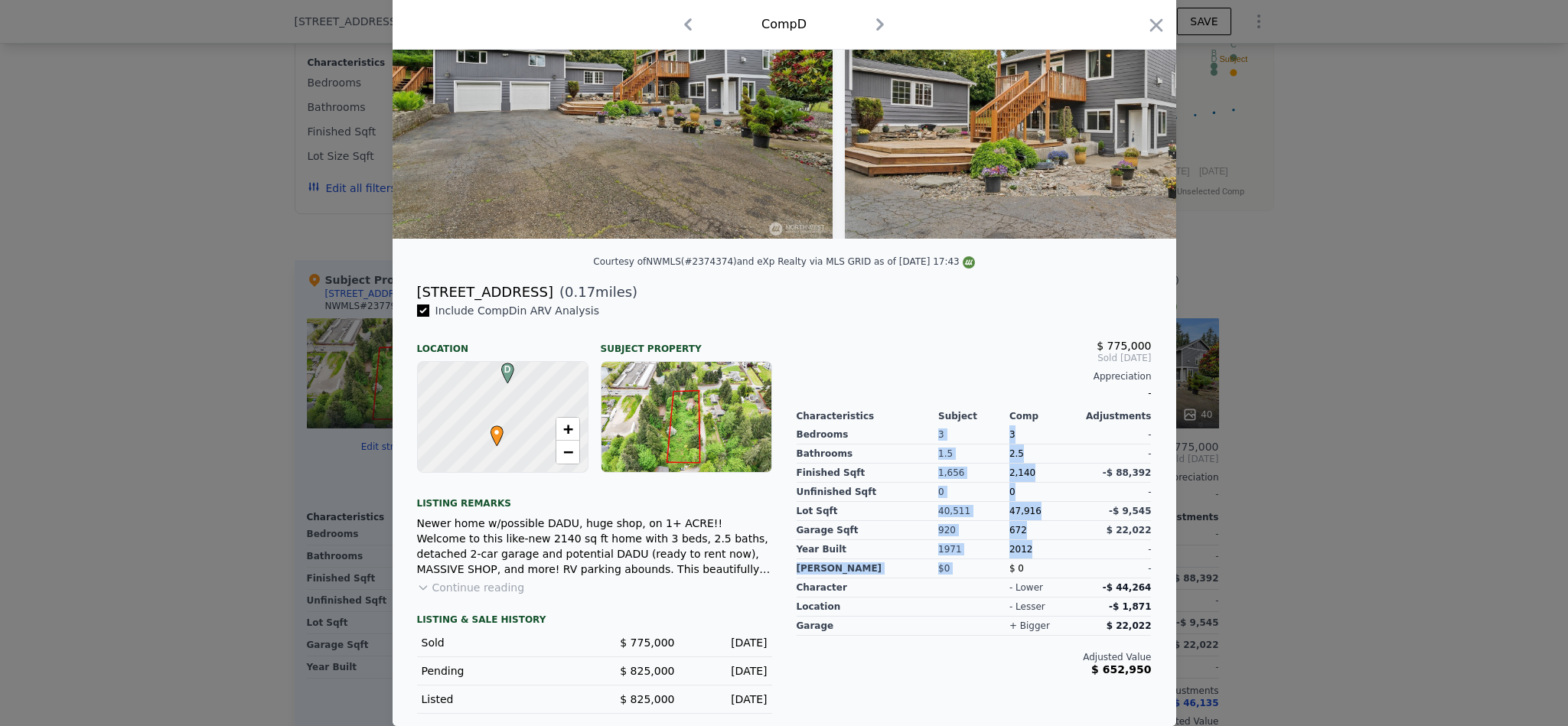
drag, startPoint x: 925, startPoint y: 554, endPoint x: 902, endPoint y: 553, distance: 23.0
click at [902, 553] on div "Bedrooms Bathrooms Finished Sqft Unfinished Sqft Lot Sqft Garage Sqft Year Buil…" at bounding box center [974, 500] width 355 height 156
click at [1147, 35] on icon "button" at bounding box center [1156, 25] width 22 height 22
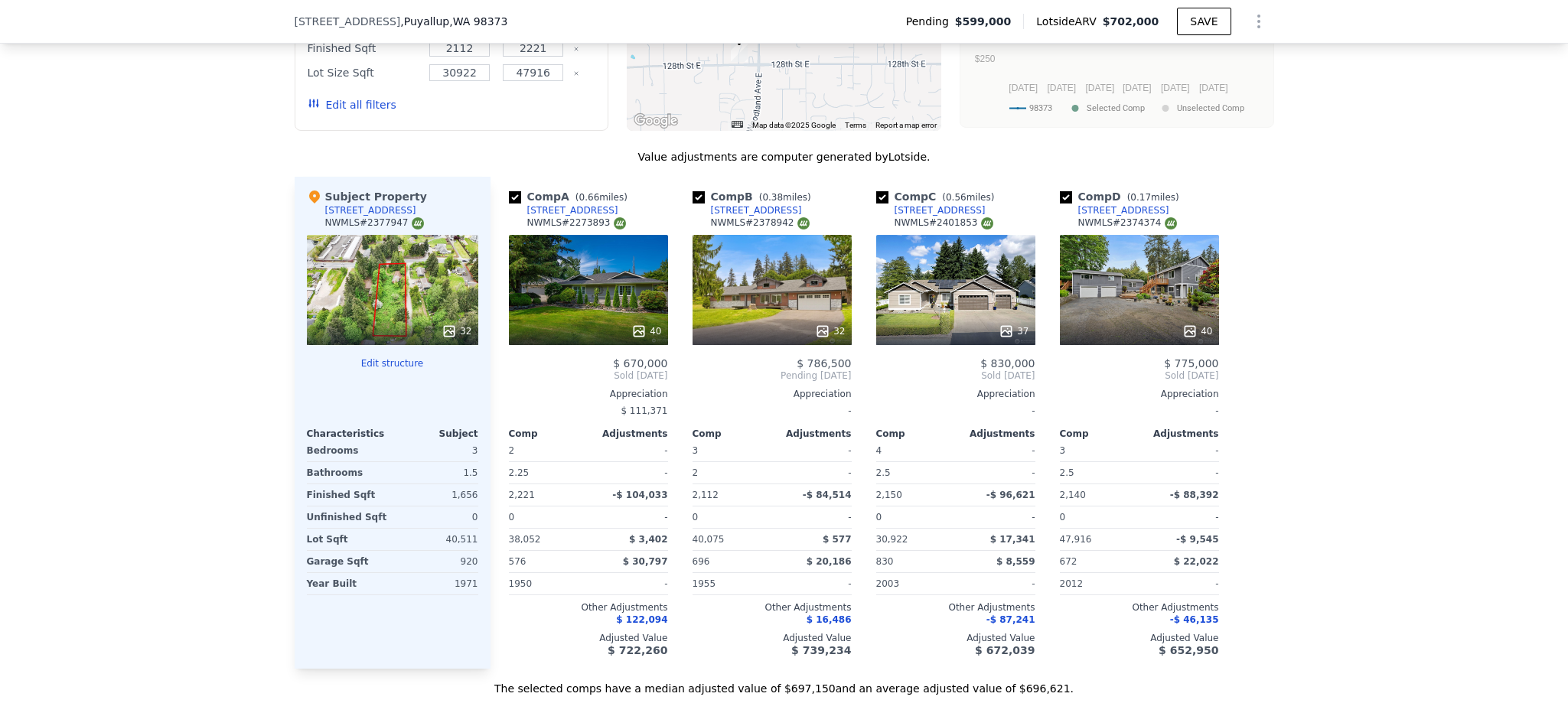
scroll to position [1602, 0]
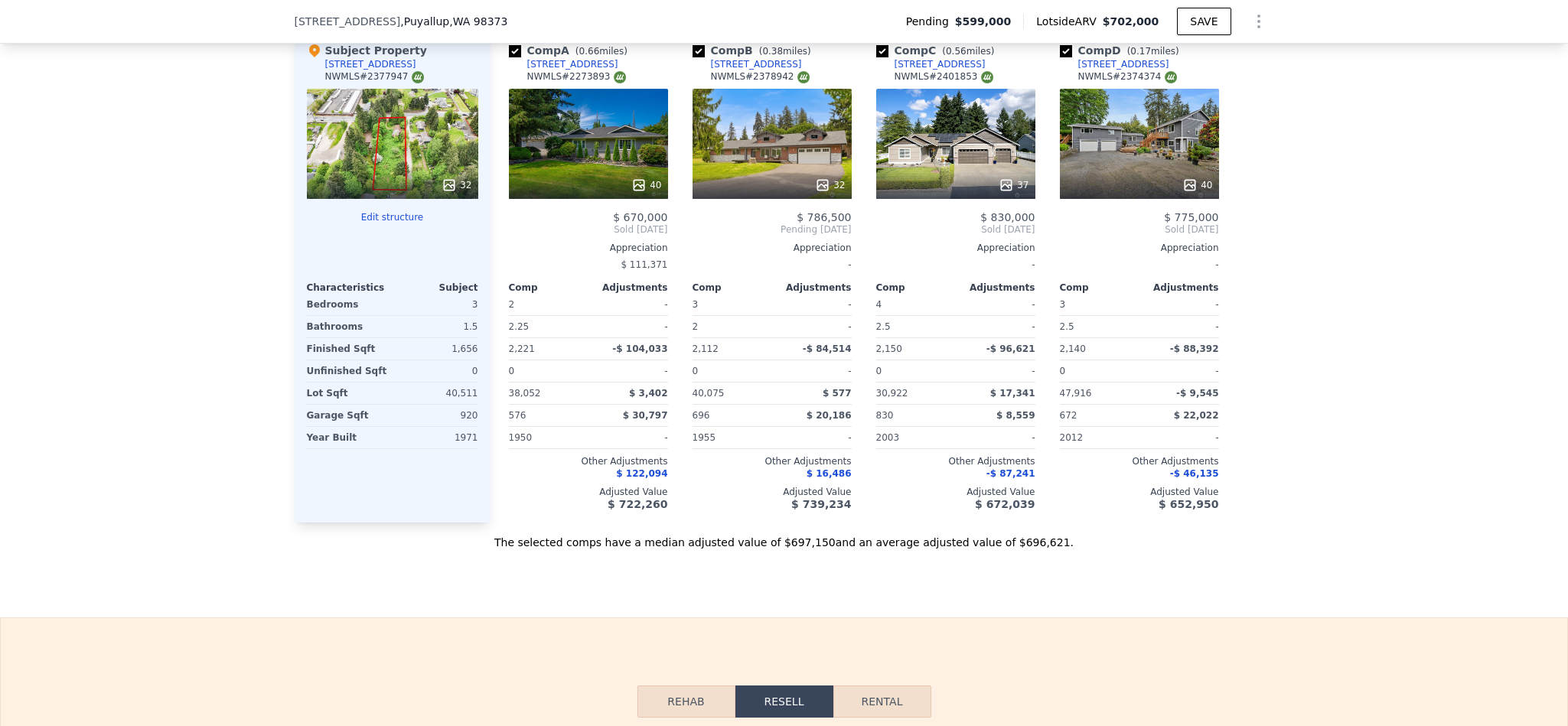
click at [772, 175] on div "32" at bounding box center [772, 144] width 159 height 110
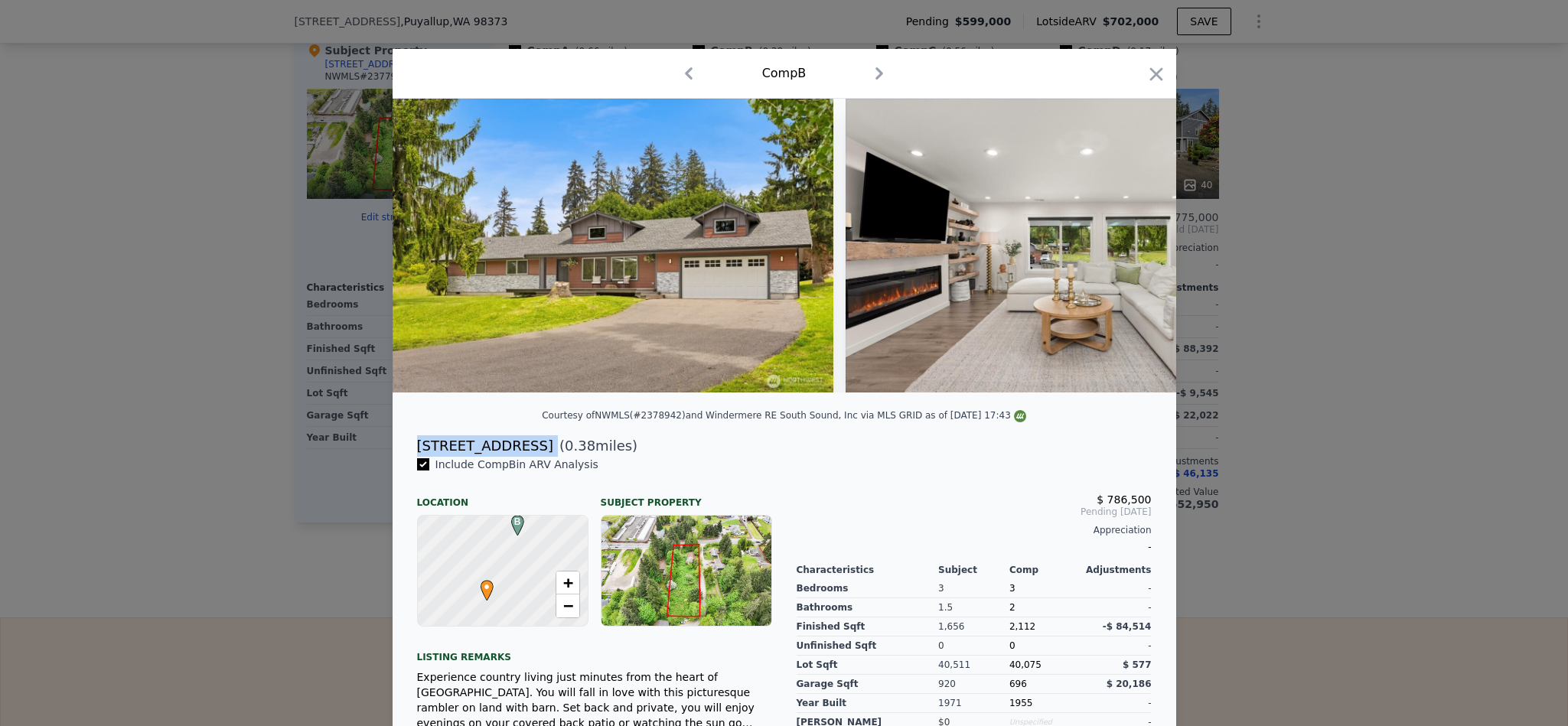
drag, startPoint x: 551, startPoint y: 459, endPoint x: 756, endPoint y: 506, distance: 210.3
click at [407, 455] on div "12125 Woodland Ave E ( 0.38 miles)" at bounding box center [784, 446] width 759 height 22
copy div "12125 Woodland Ave E"
click at [1146, 65] on icon "button" at bounding box center [1156, 75] width 22 height 22
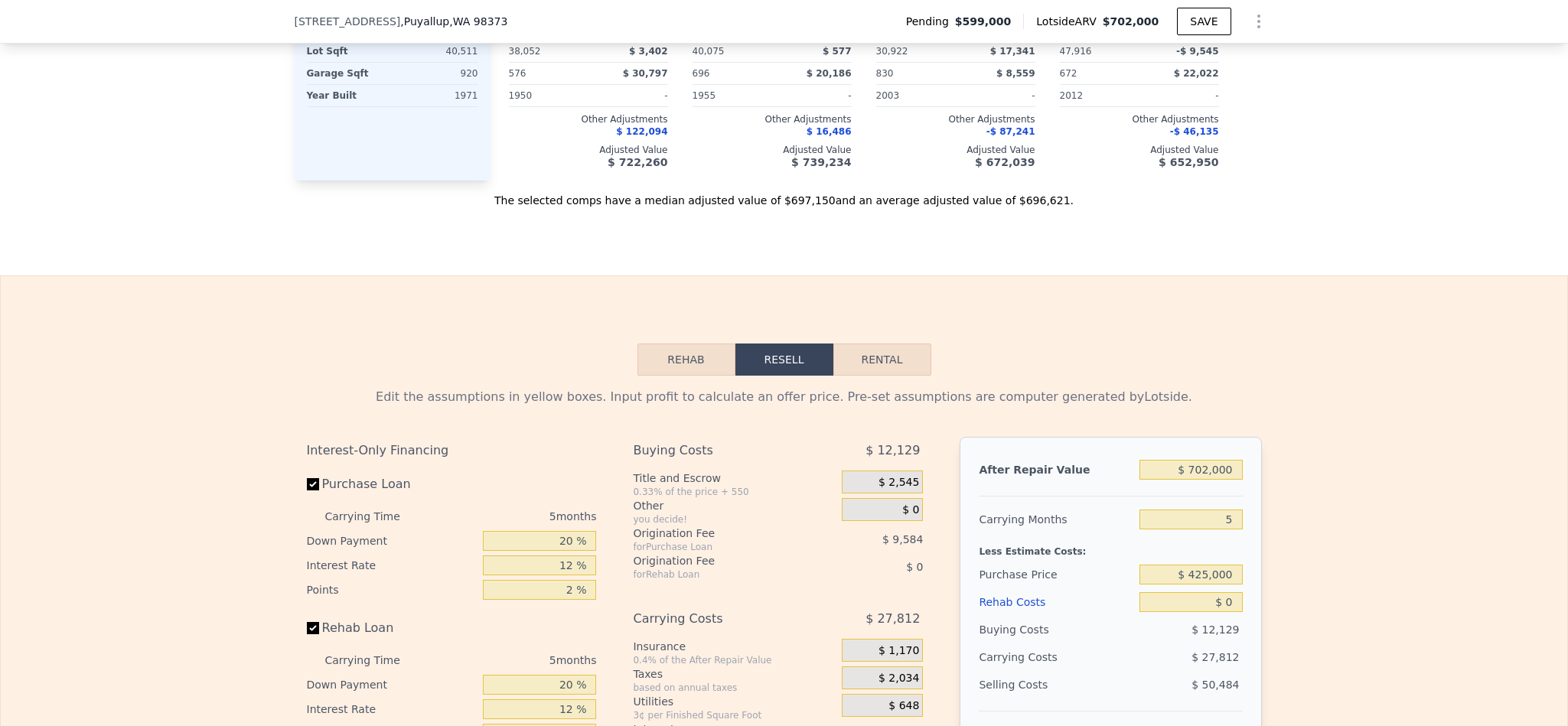
scroll to position [2176, 0]
